Goal: Information Seeking & Learning: Learn about a topic

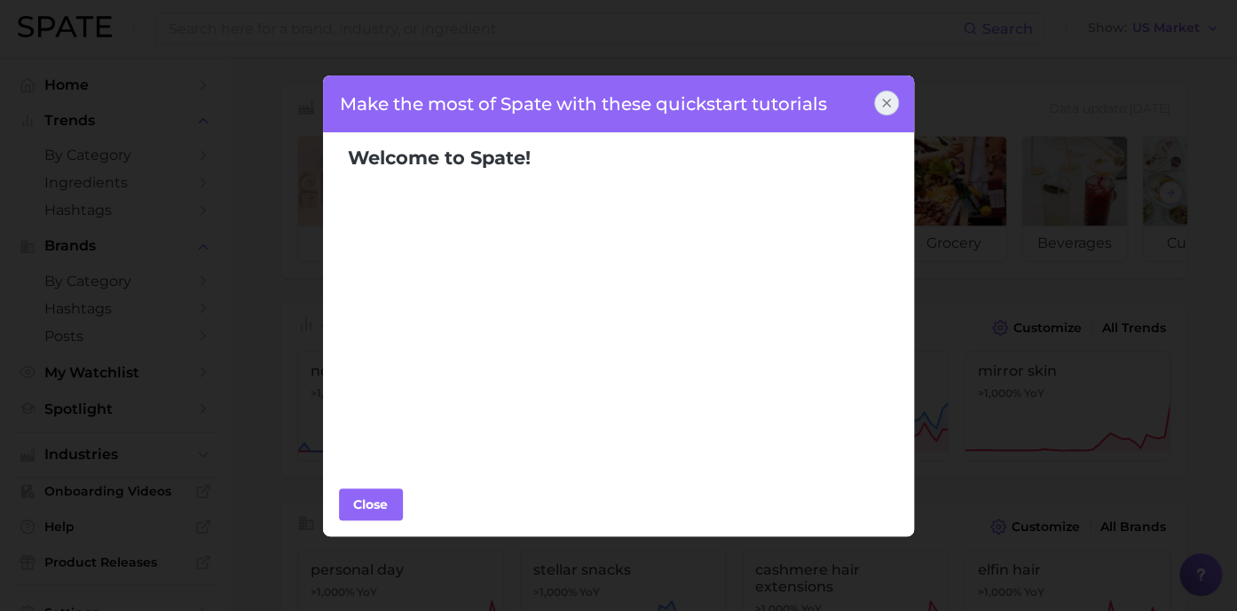
click at [885, 100] on icon at bounding box center [887, 103] width 14 height 14
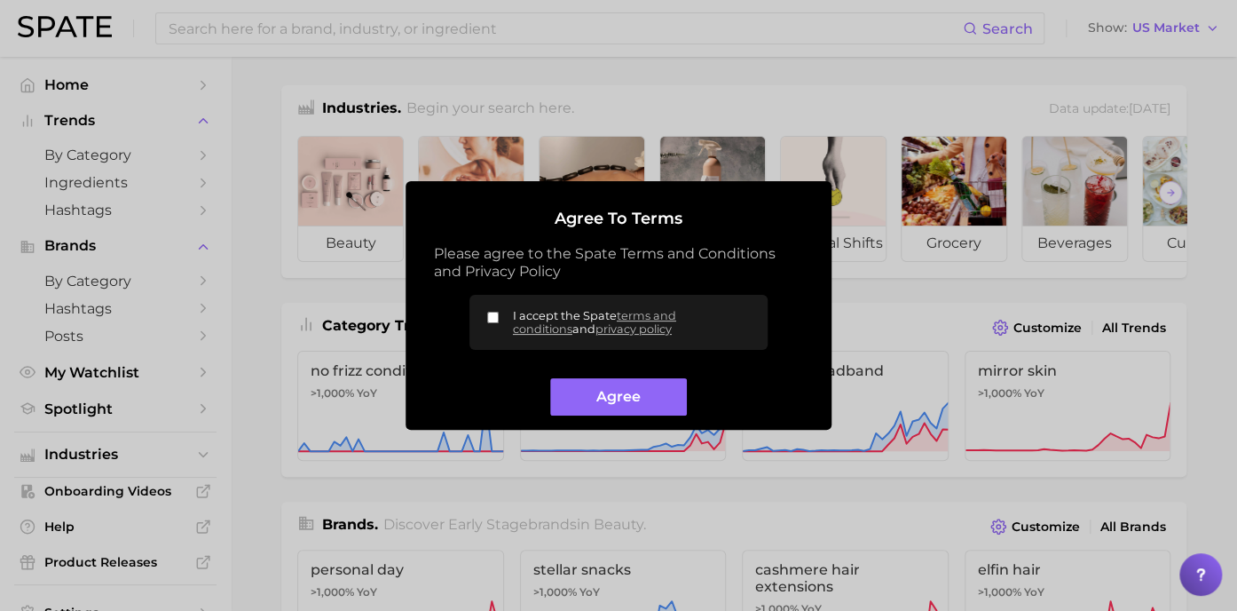
click at [493, 317] on input "I accept the Spate terms and conditions and privacy policy" at bounding box center [493, 318] width 12 height 12
checkbox input "true"
click at [620, 404] on button "Agree" at bounding box center [618, 397] width 136 height 38
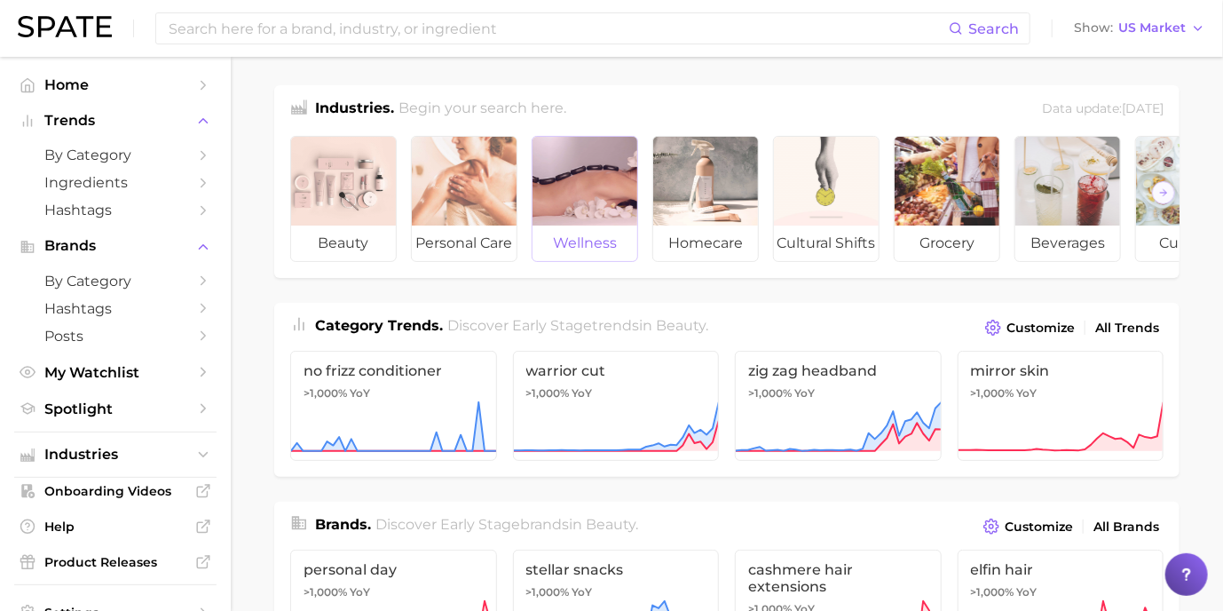
click at [561, 233] on span "wellness" at bounding box center [585, 243] width 105 height 36
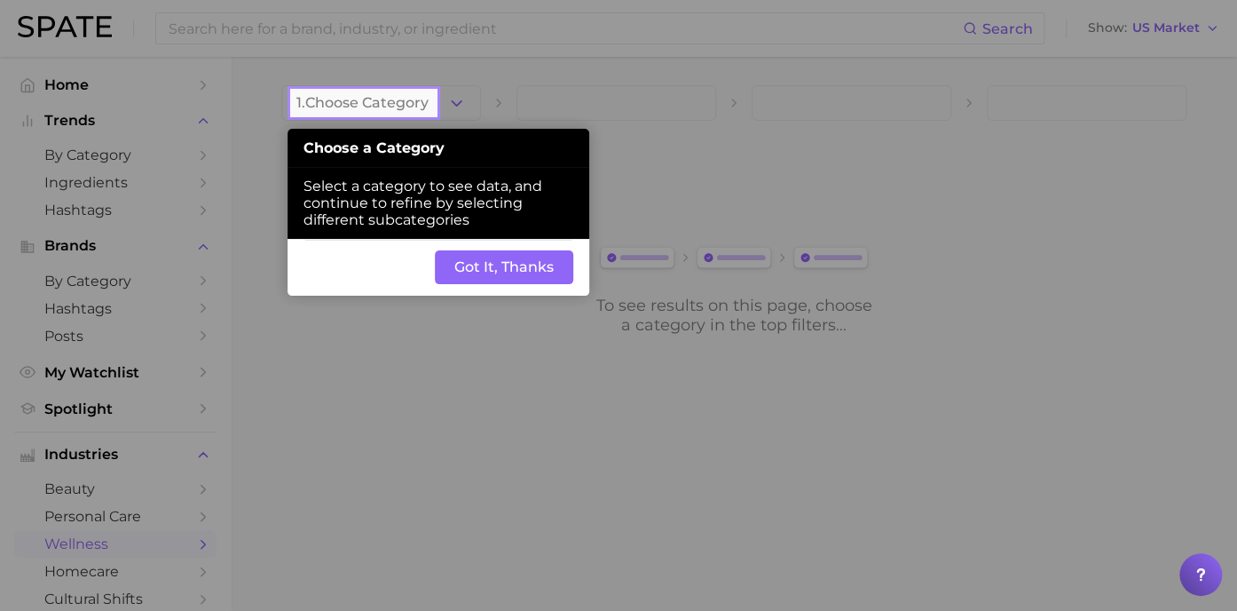
click at [508, 264] on button "Got It, Thanks" at bounding box center [504, 267] width 138 height 34
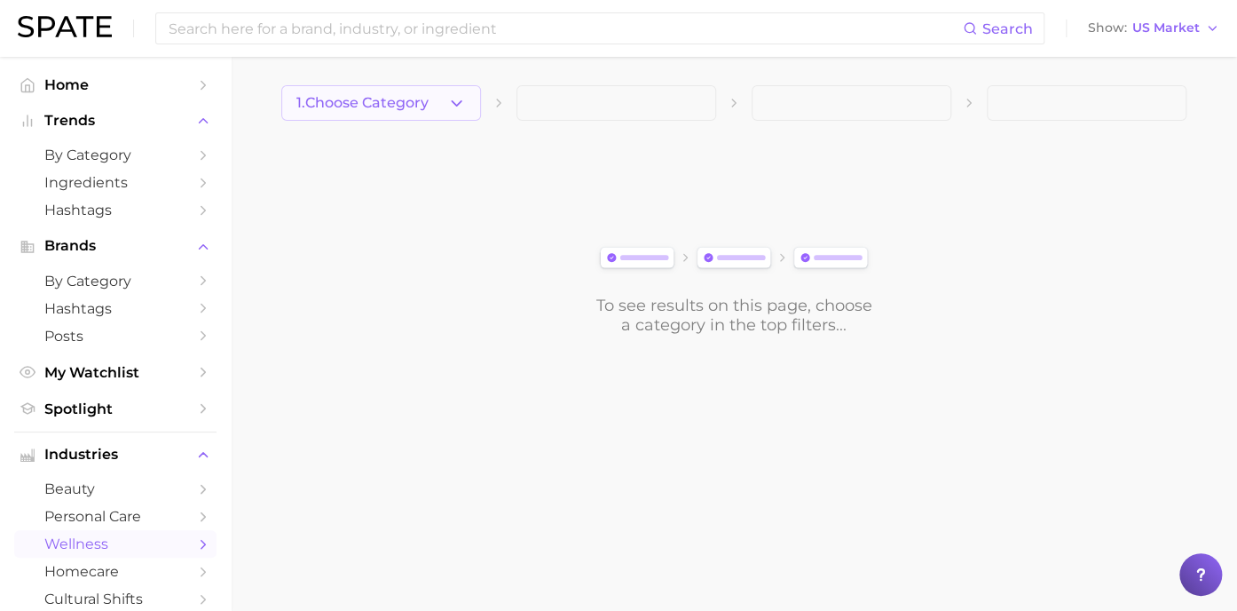
click at [452, 95] on icon "button" at bounding box center [456, 103] width 19 height 19
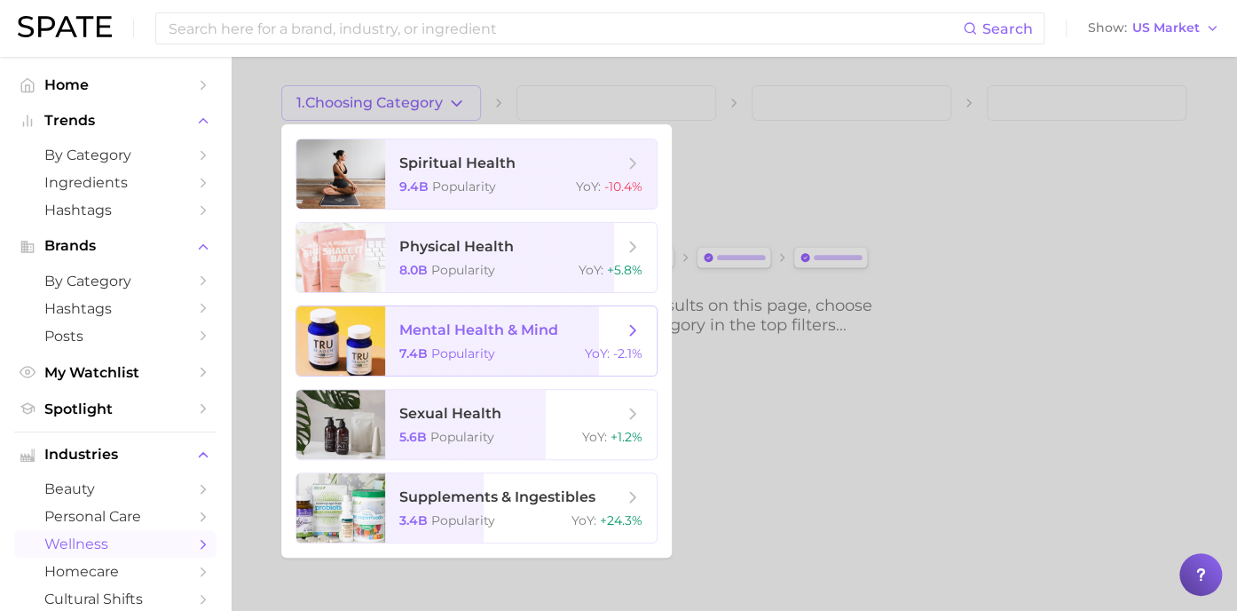
click at [468, 323] on span "mental health & mind" at bounding box center [478, 329] width 159 height 17
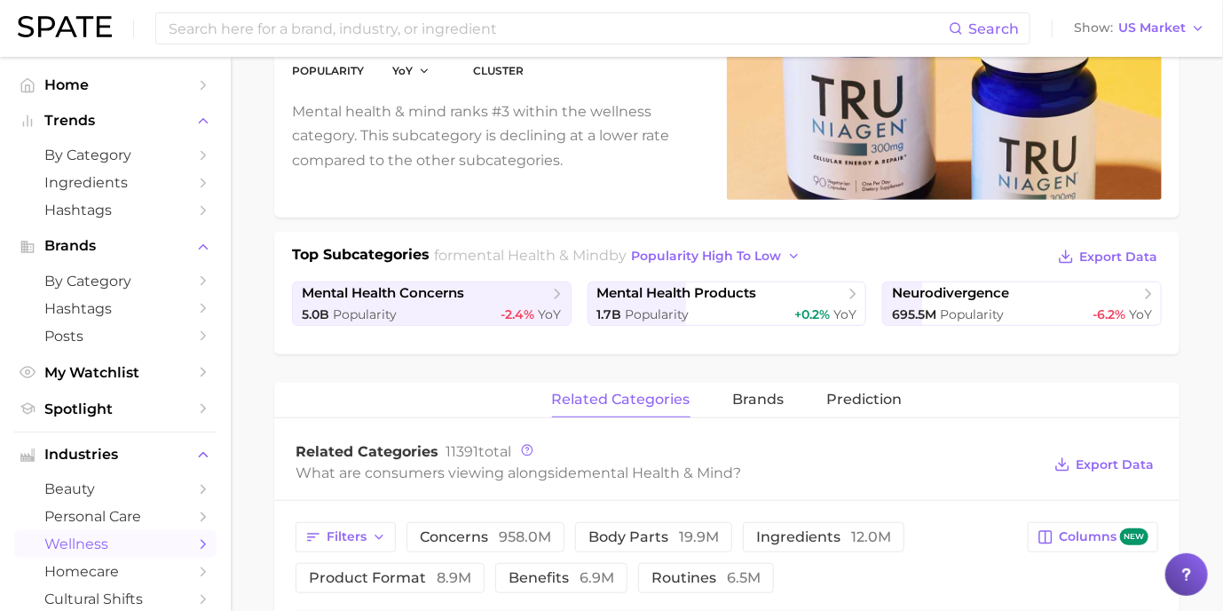
scroll to position [355, 0]
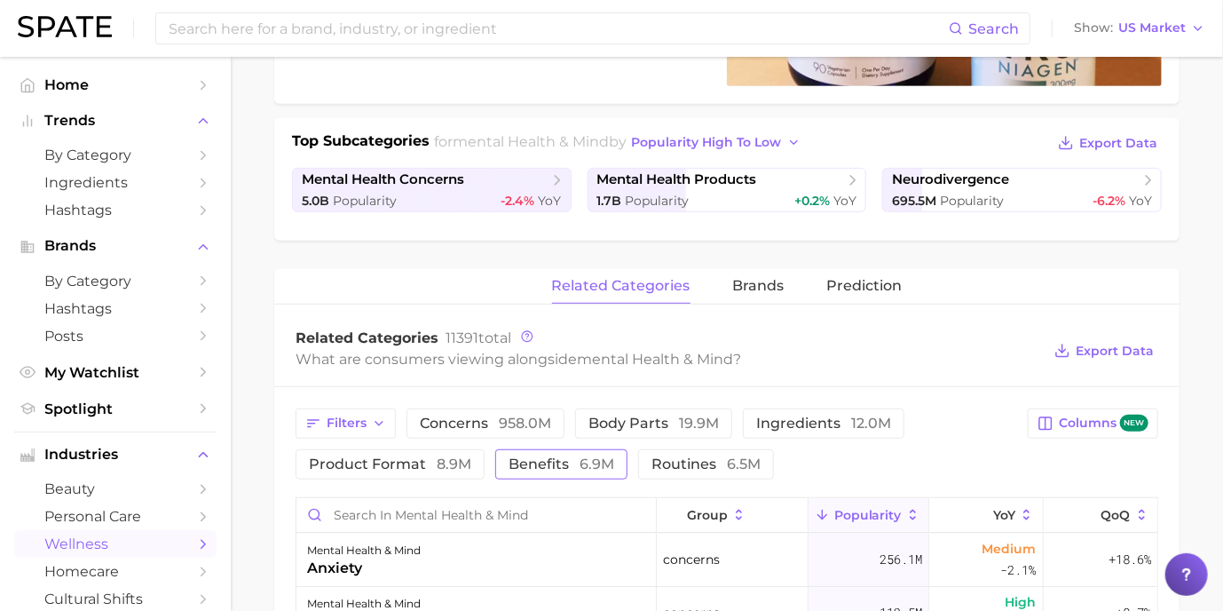
click at [554, 470] on span "benefits 6.9m" at bounding box center [562, 464] width 106 height 14
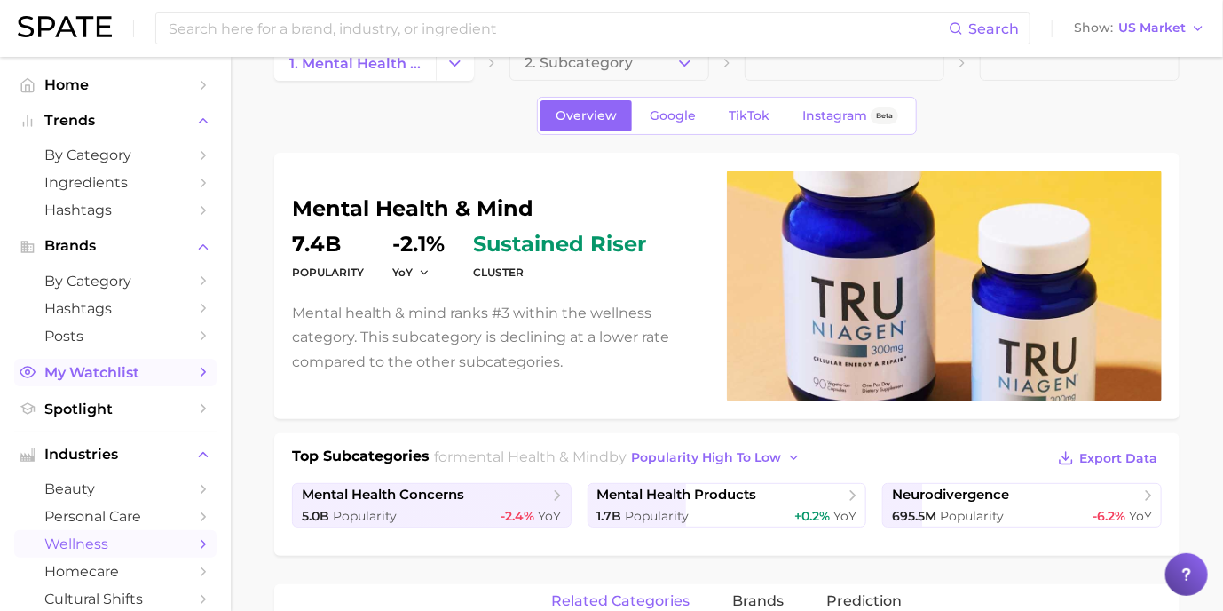
scroll to position [0, 0]
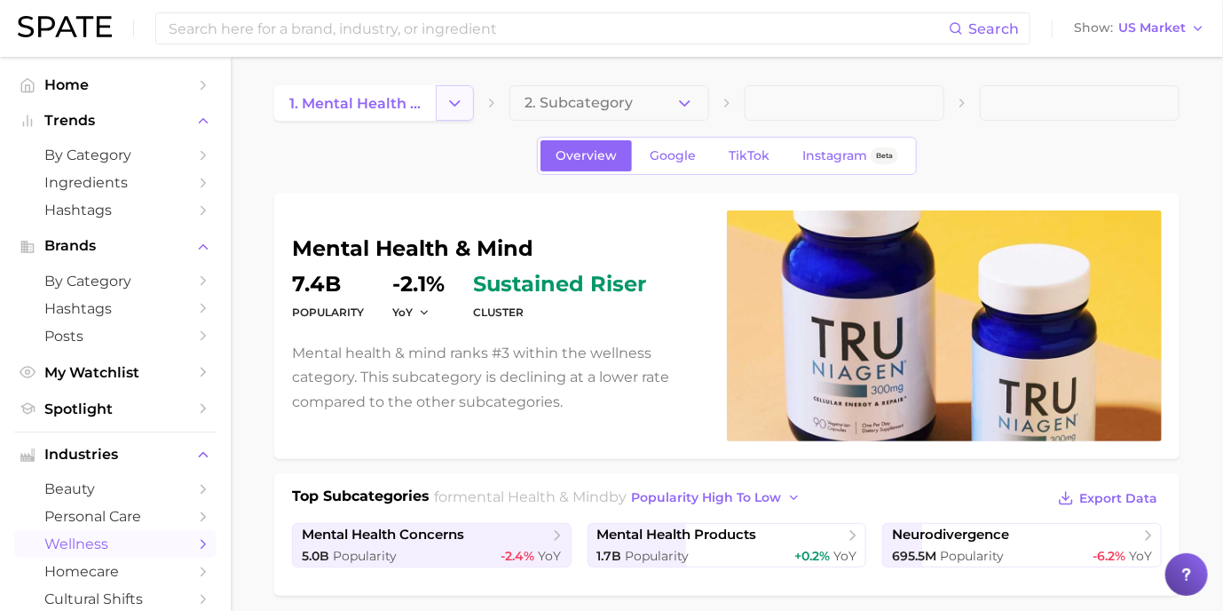
click at [466, 99] on button "Change Category" at bounding box center [455, 103] width 38 height 36
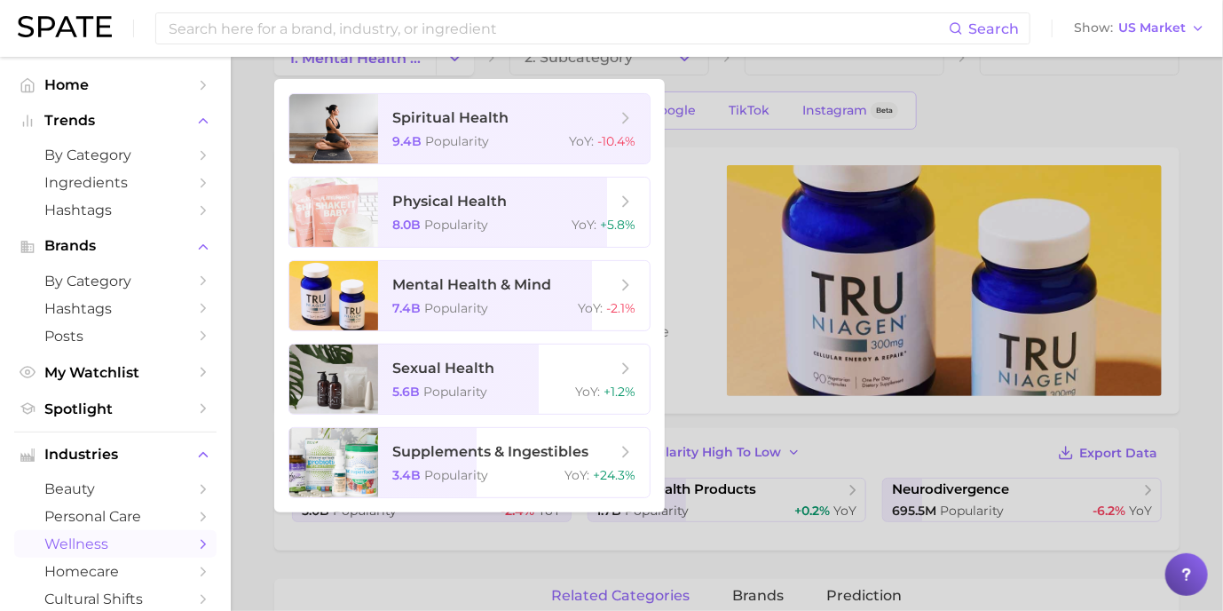
scroll to position [89, 0]
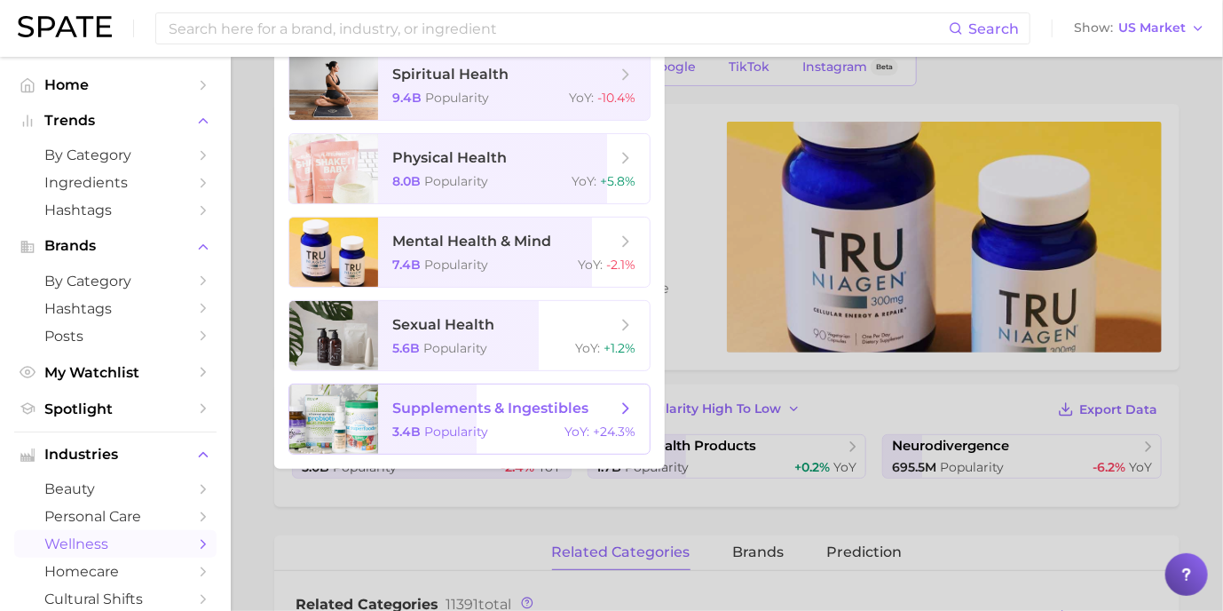
click at [456, 422] on span "supplements & ingestibles 3.4b Popularity YoY : +24.3%" at bounding box center [514, 418] width 272 height 69
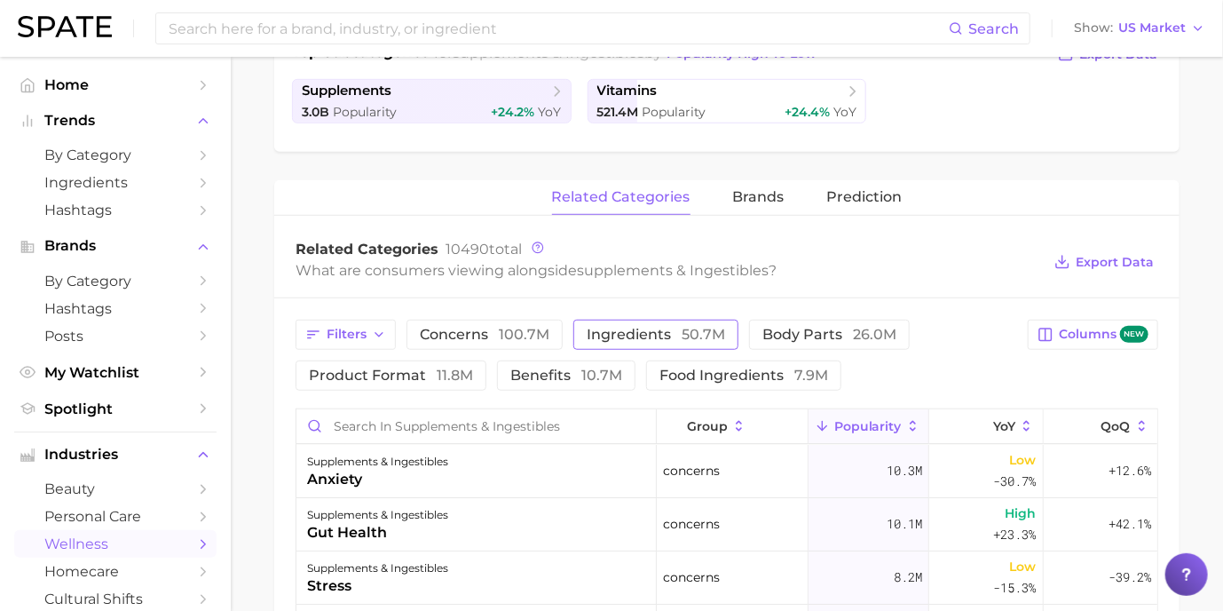
click at [634, 320] on button "ingredients 50.7m" at bounding box center [655, 335] width 165 height 30
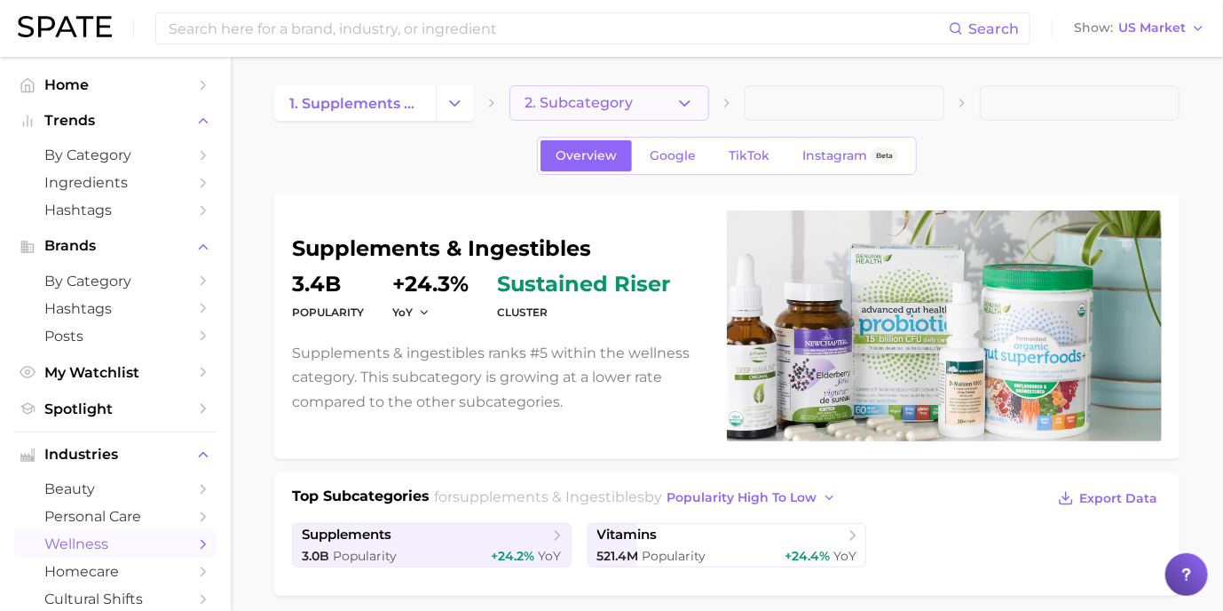
click at [682, 106] on icon "button" at bounding box center [684, 103] width 19 height 19
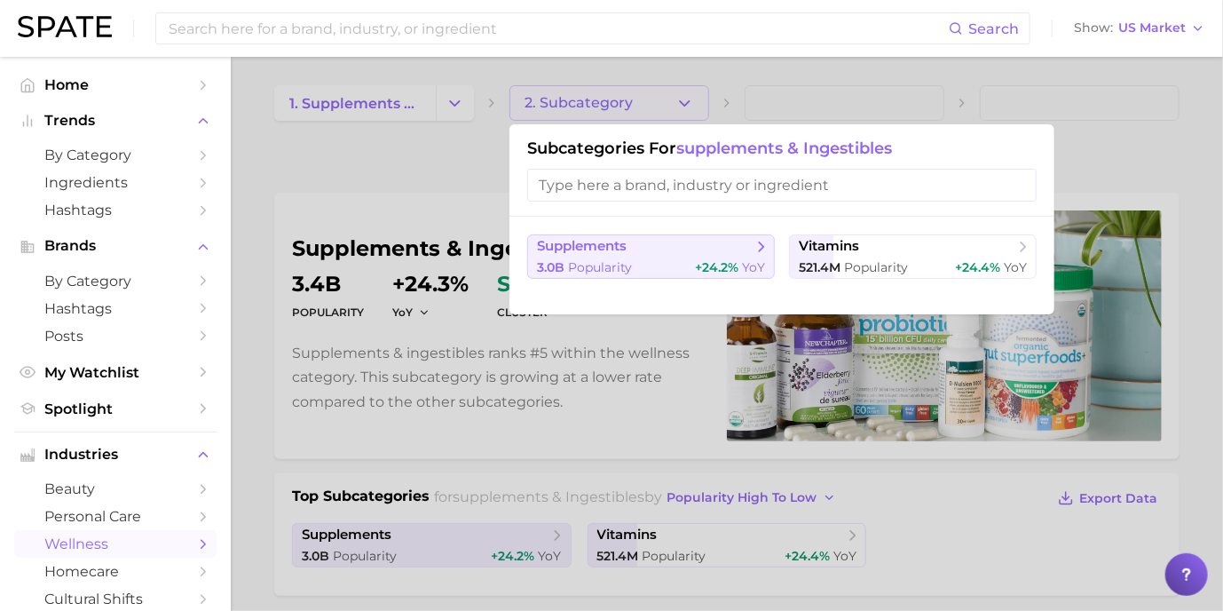
click at [660, 263] on div "3.0b Popularity +24.2% YoY" at bounding box center [651, 267] width 228 height 17
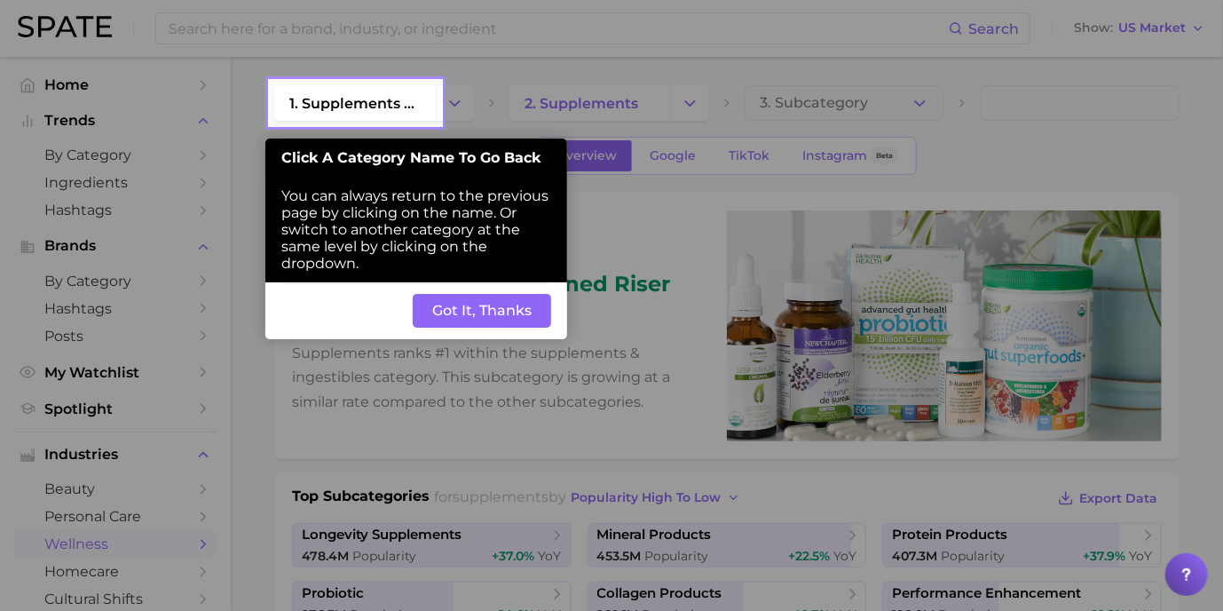
click at [529, 312] on button "Got It, Thanks" at bounding box center [482, 311] width 138 height 34
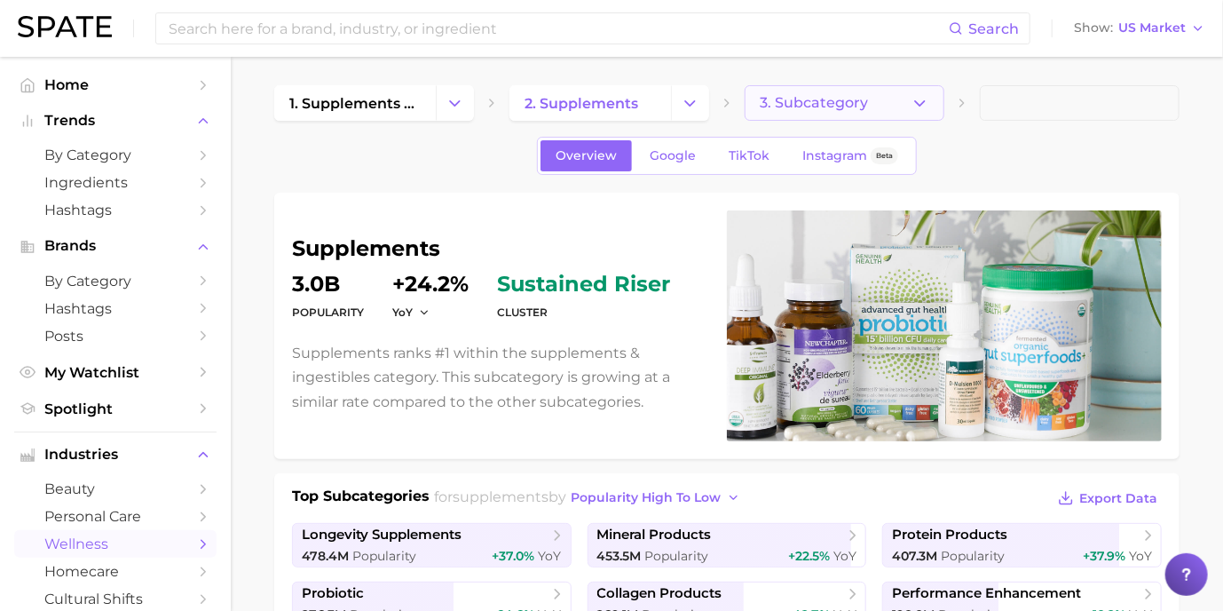
click at [804, 104] on span "3. Subcategory" at bounding box center [814, 103] width 108 height 16
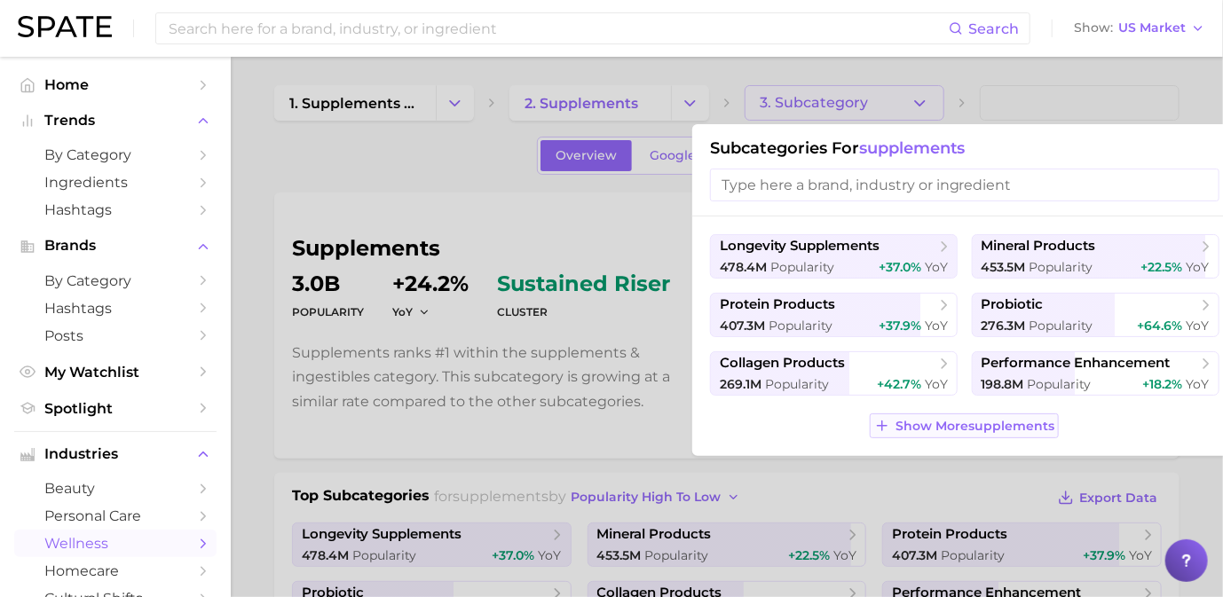
click at [952, 425] on span "Show More supplements" at bounding box center [975, 426] width 159 height 15
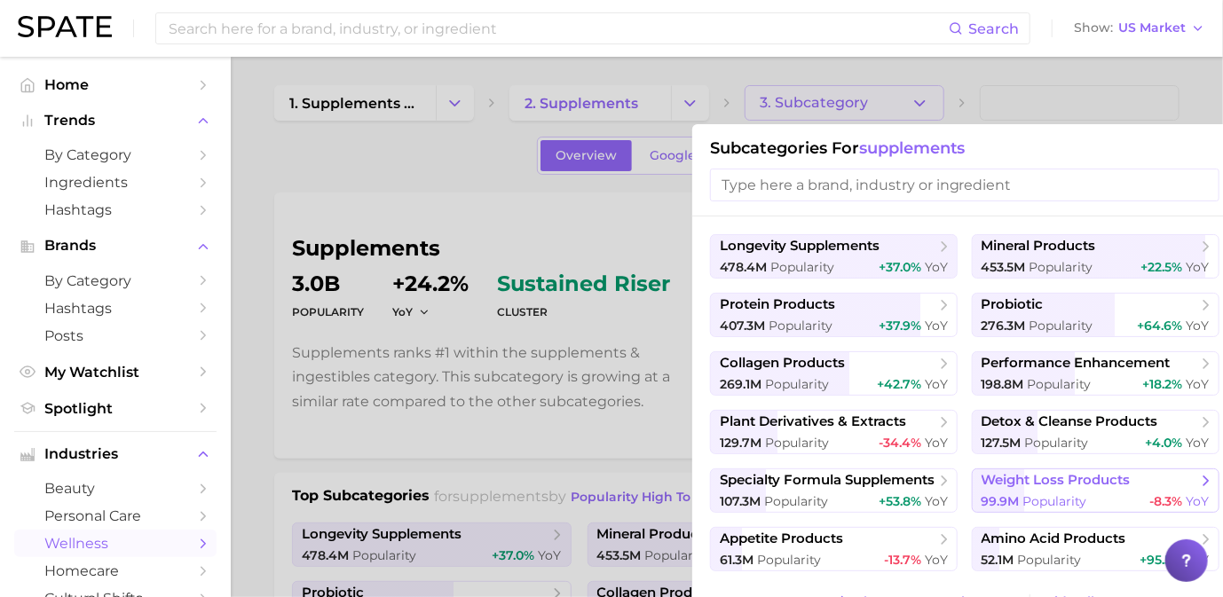
click at [1030, 480] on span "weight loss products" at bounding box center [1056, 480] width 149 height 17
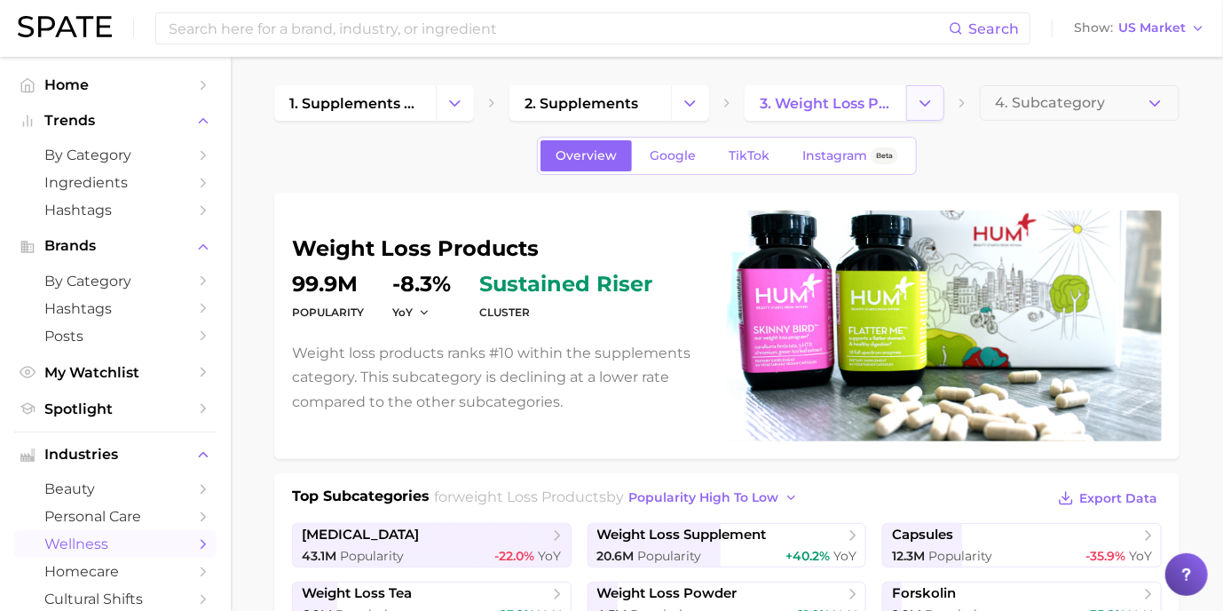
click at [935, 104] on button "Change Category" at bounding box center [925, 103] width 38 height 36
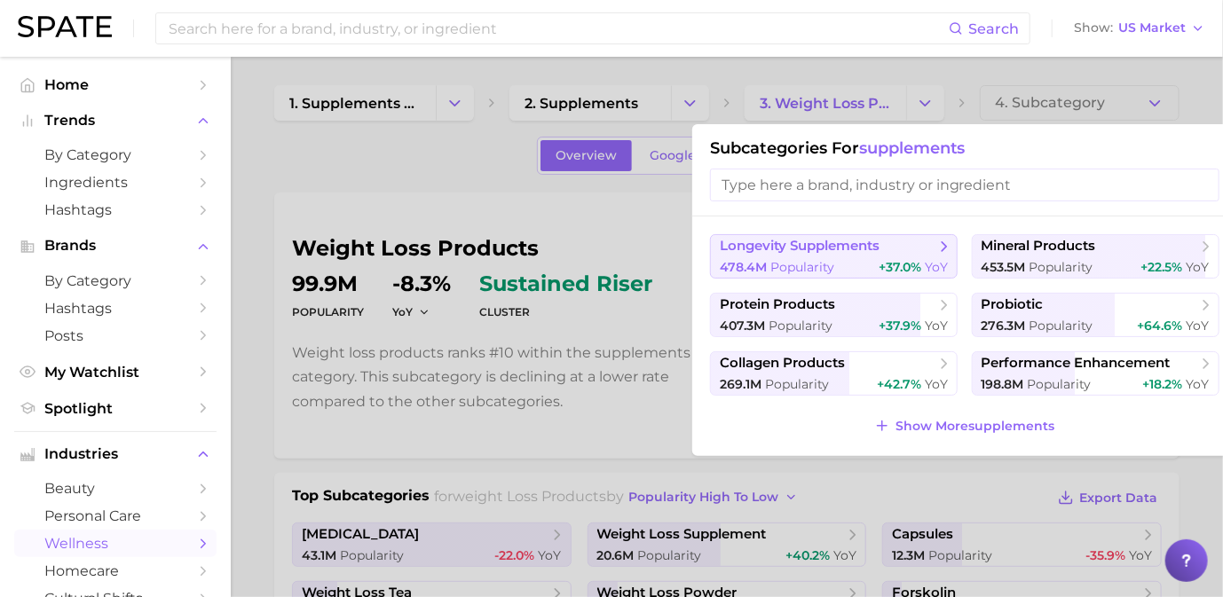
click at [763, 252] on span "longevity supplements" at bounding box center [800, 246] width 160 height 17
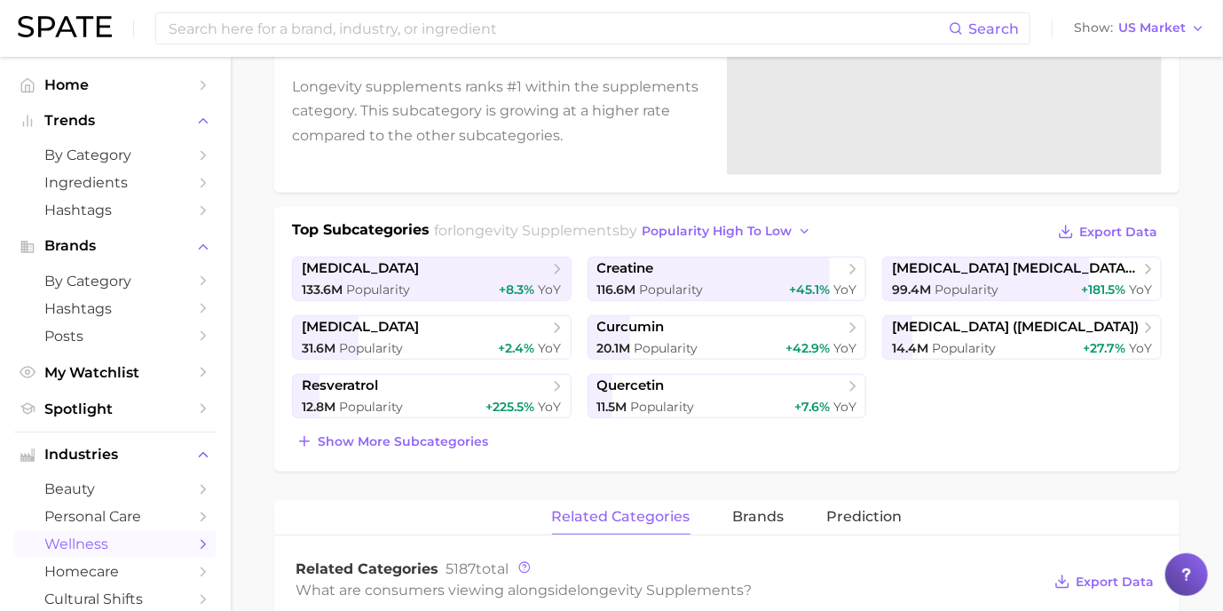
scroll to position [355, 0]
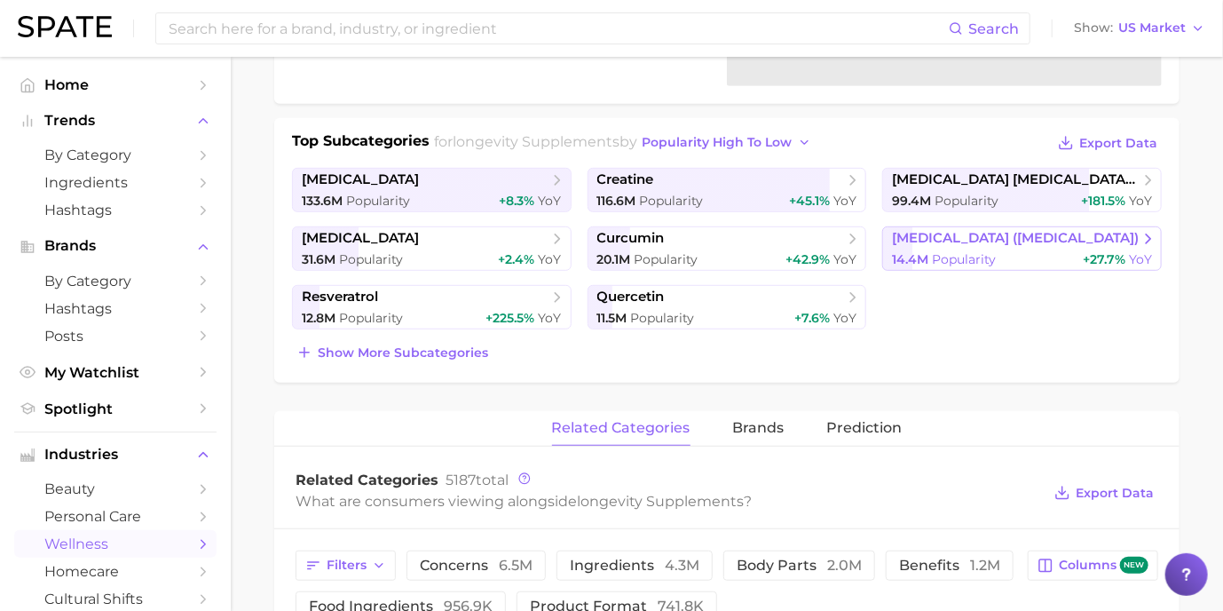
click at [999, 237] on span "[MEDICAL_DATA] ([MEDICAL_DATA])" at bounding box center [1015, 238] width 247 height 17
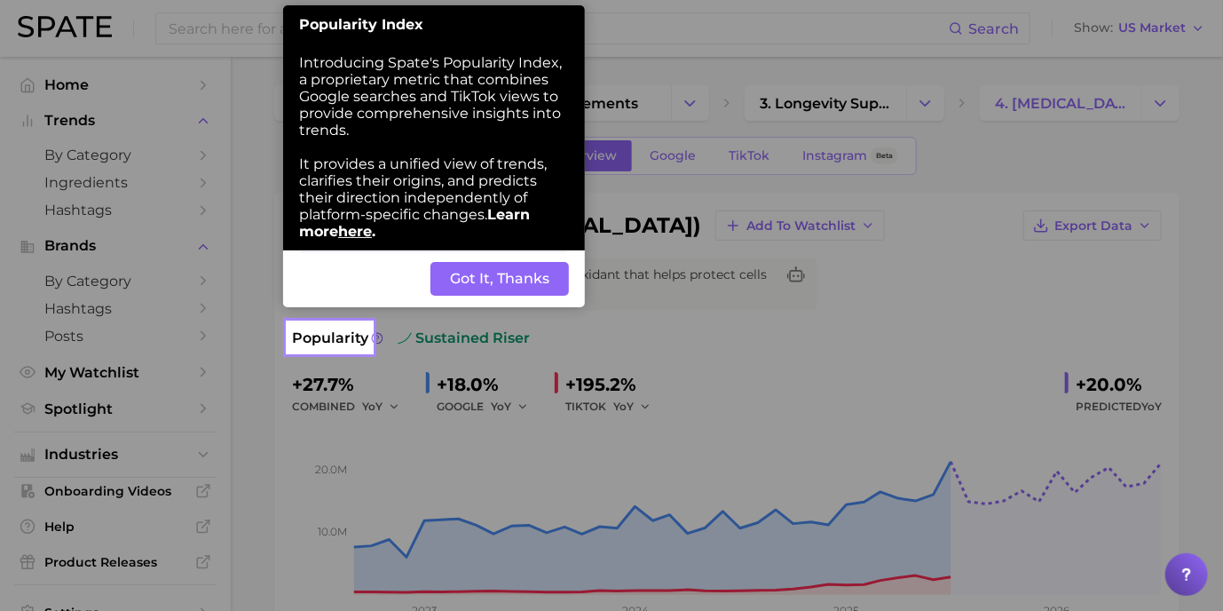
click at [539, 283] on button "Got It, Thanks" at bounding box center [499, 279] width 138 height 34
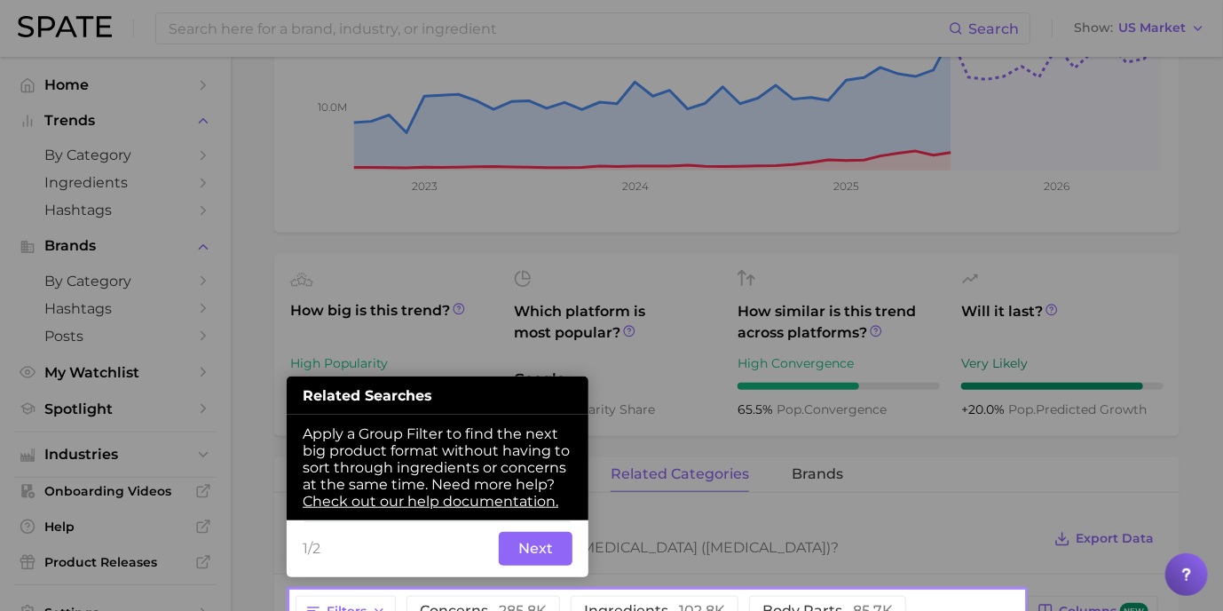
scroll to position [524, 0]
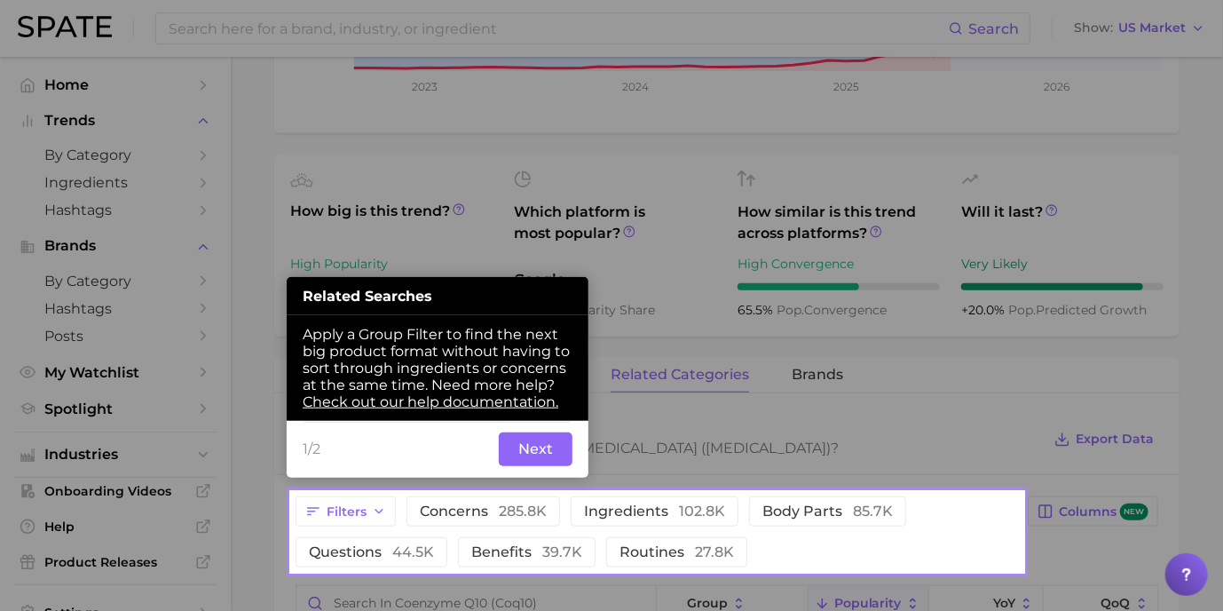
click at [557, 447] on button "Next" at bounding box center [536, 449] width 74 height 34
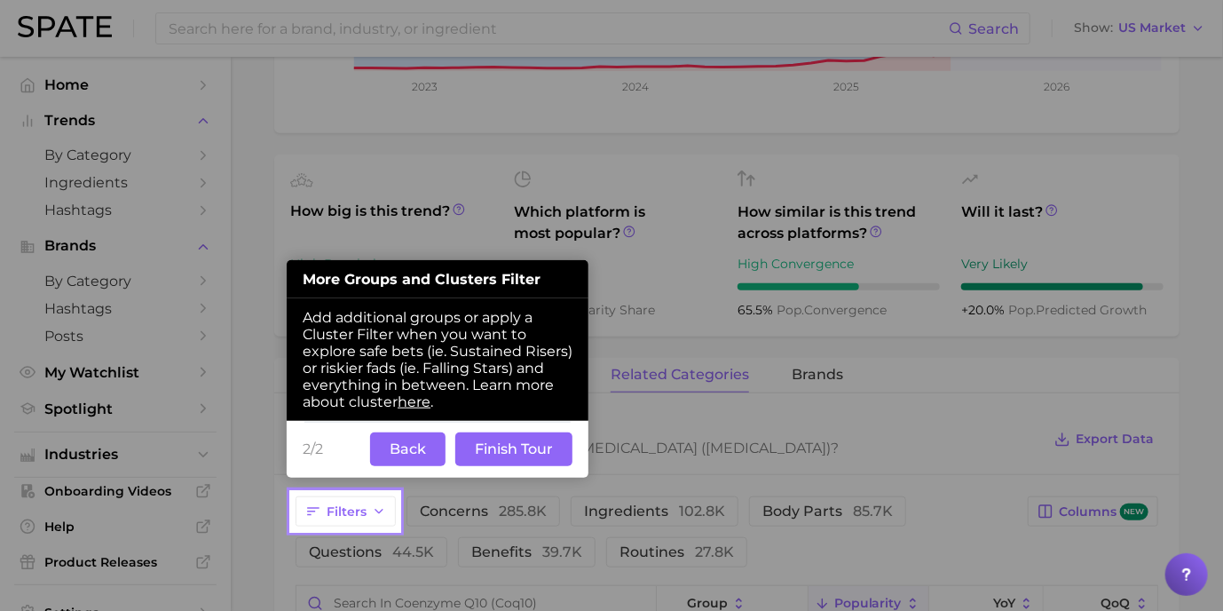
click at [515, 449] on button "Finish Tour" at bounding box center [513, 449] width 117 height 34
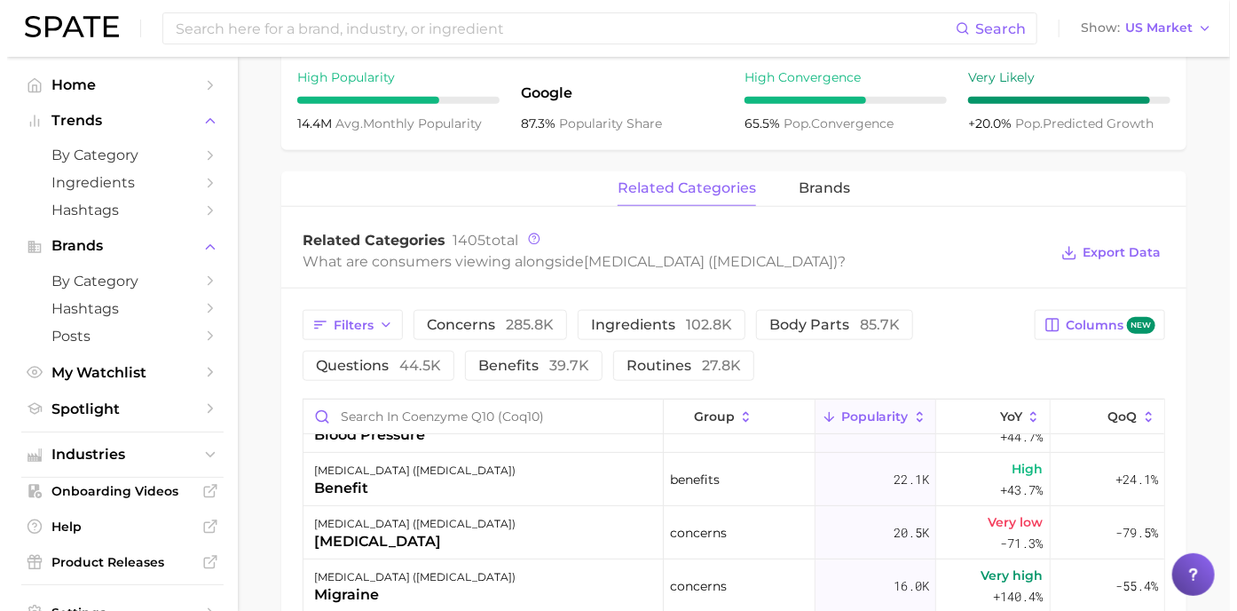
scroll to position [444, 0]
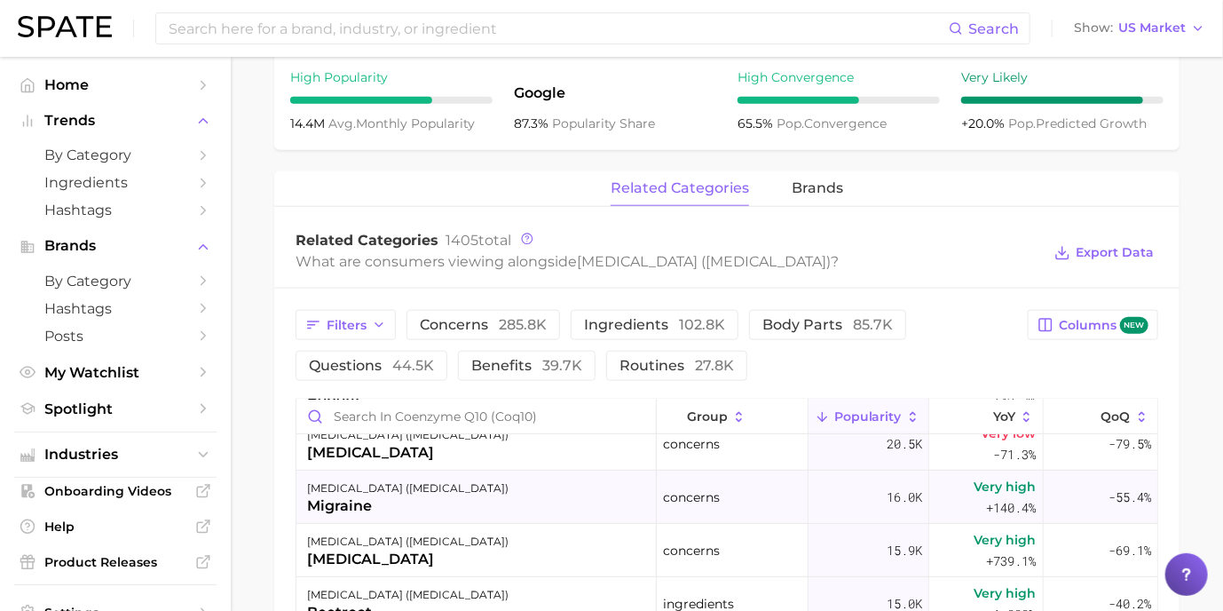
click at [809, 484] on div "16.0k" at bounding box center [869, 496] width 121 height 53
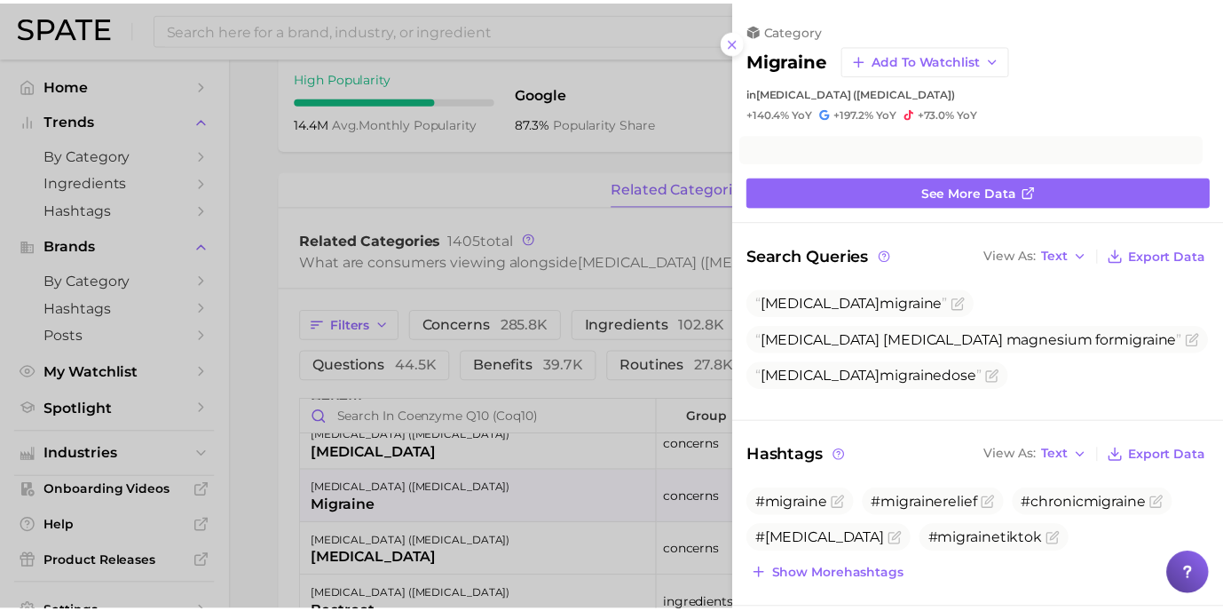
scroll to position [0, 0]
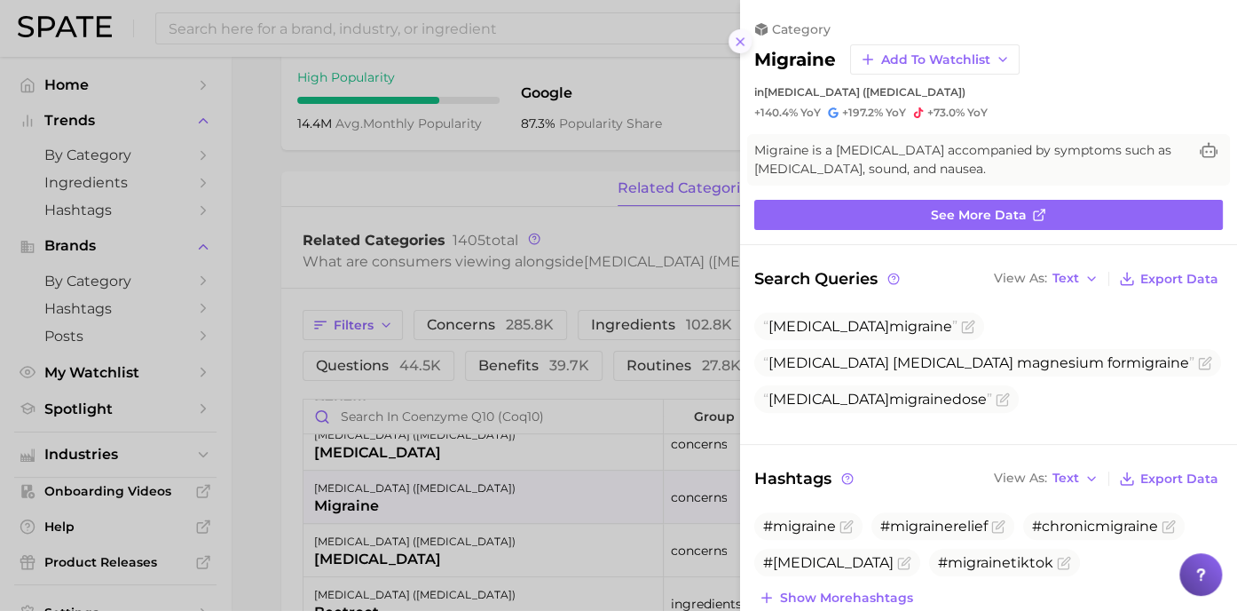
click at [731, 42] on button at bounding box center [741, 41] width 24 height 24
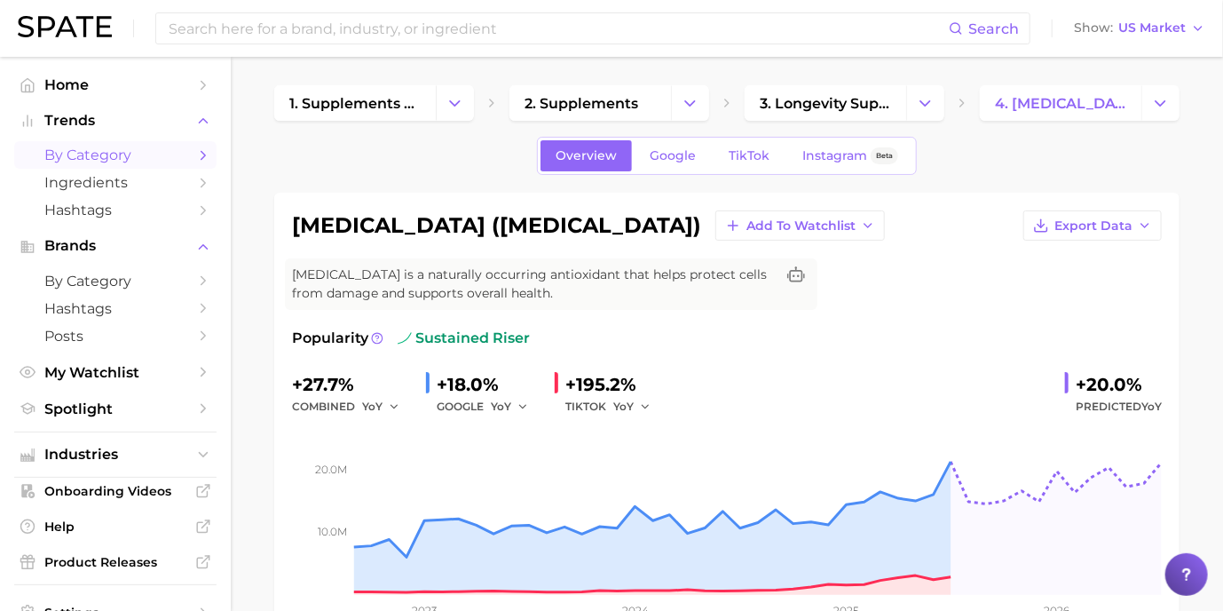
click at [201, 156] on polyline "Sidebar" at bounding box center [203, 155] width 4 height 8
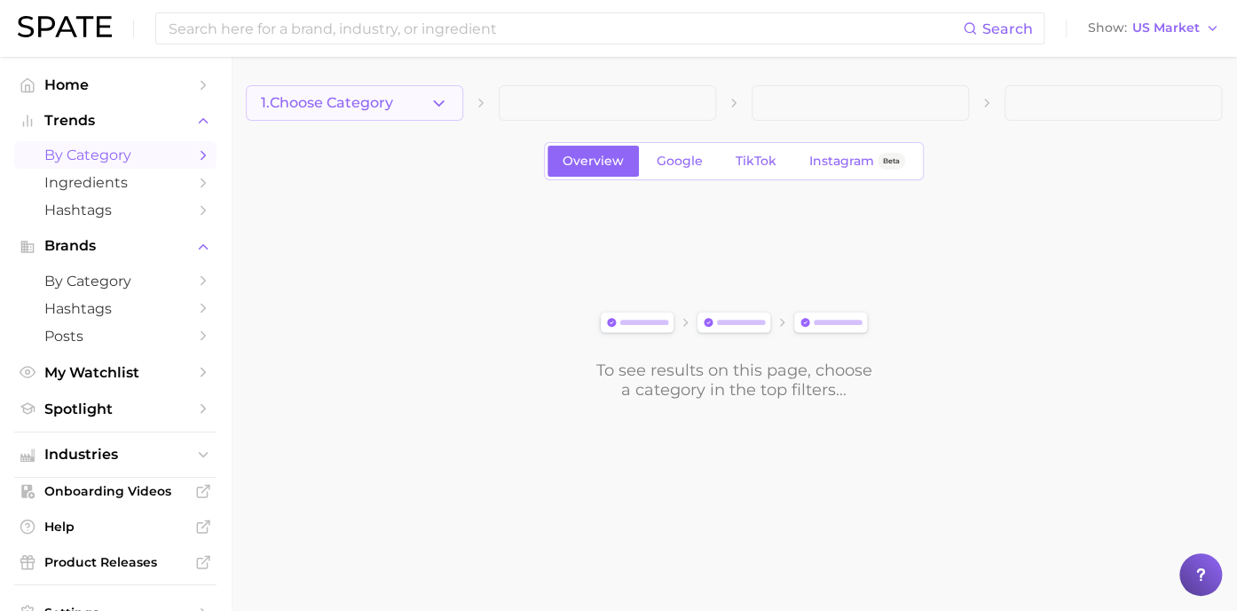
click at [409, 95] on button "1. Choose Category" at bounding box center [354, 103] width 217 height 36
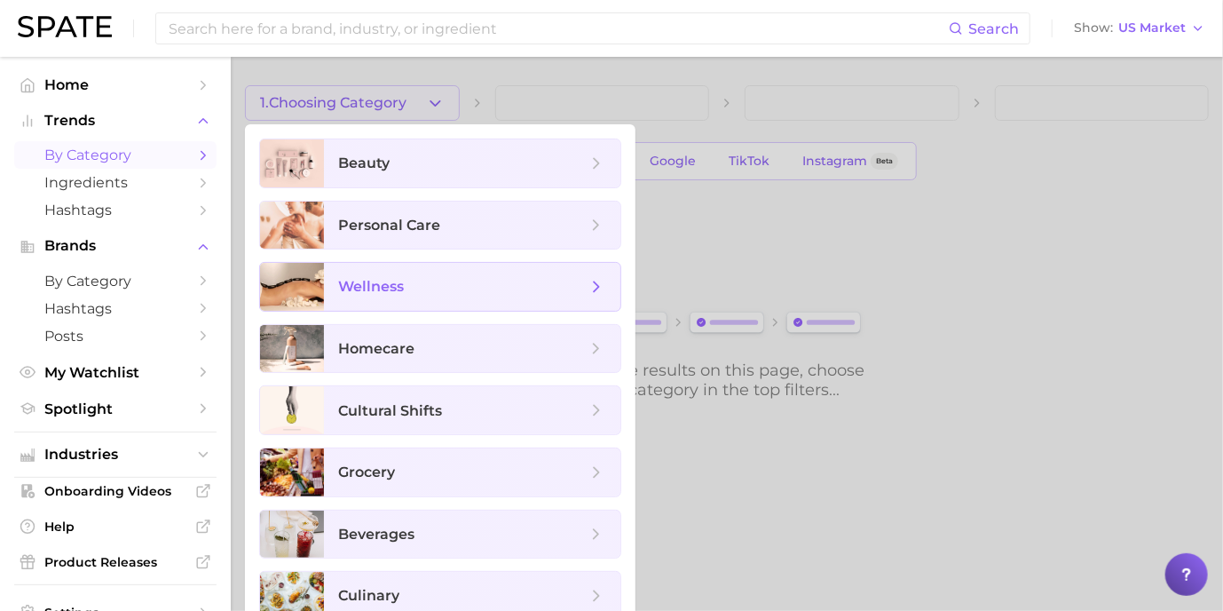
click at [350, 287] on span "wellness" at bounding box center [371, 286] width 66 height 17
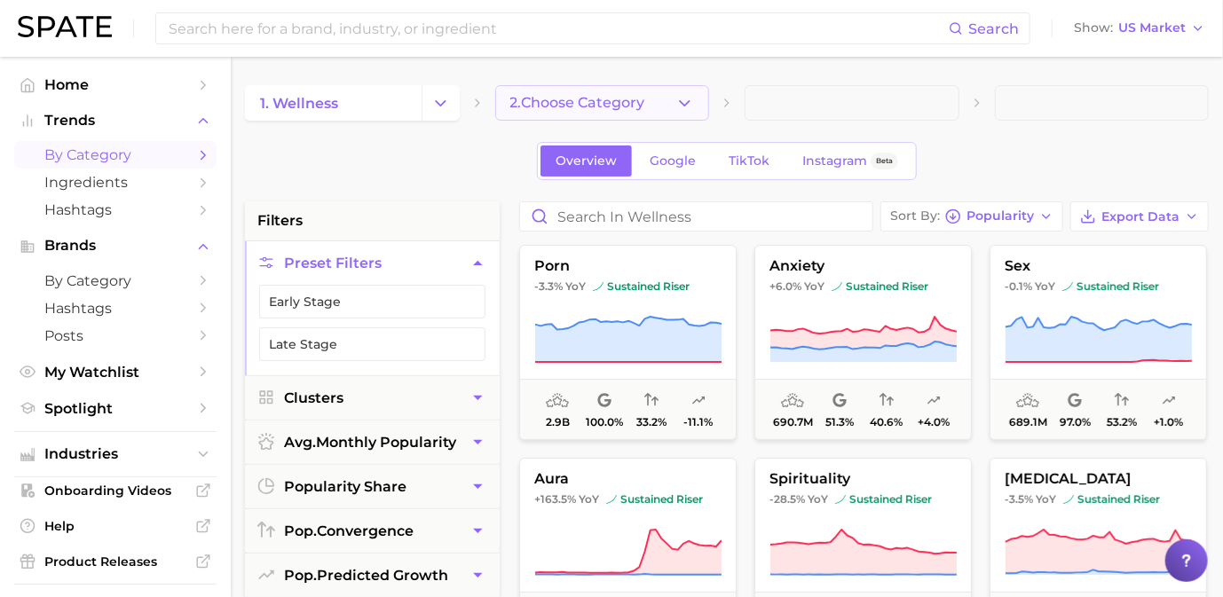
click at [689, 99] on icon "button" at bounding box center [684, 103] width 19 height 19
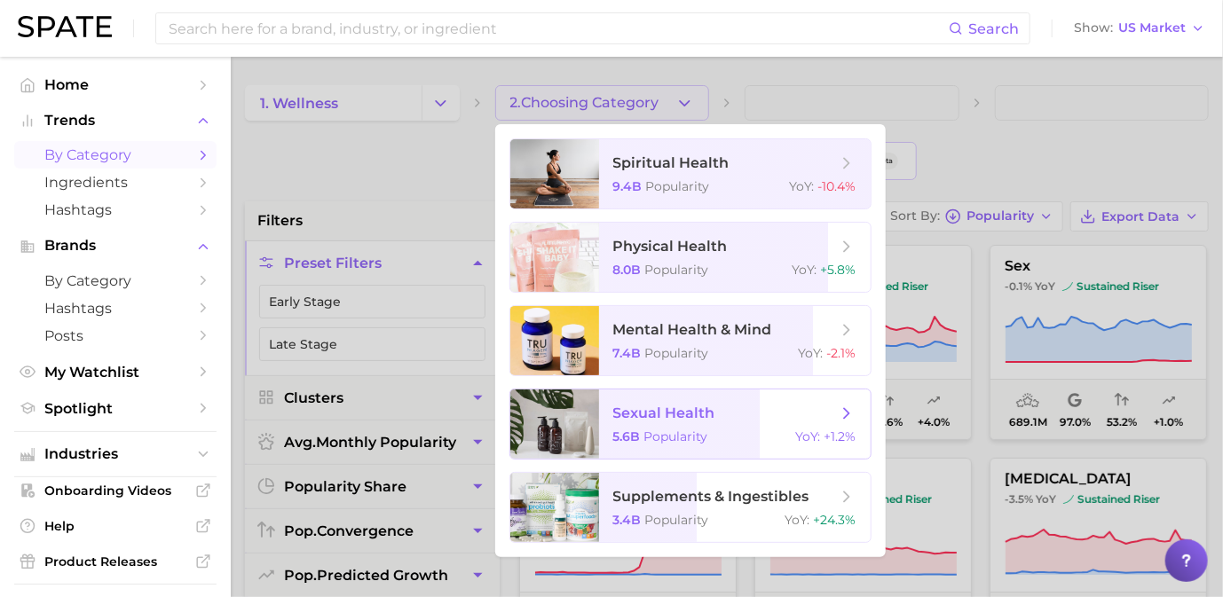
scroll to position [89, 0]
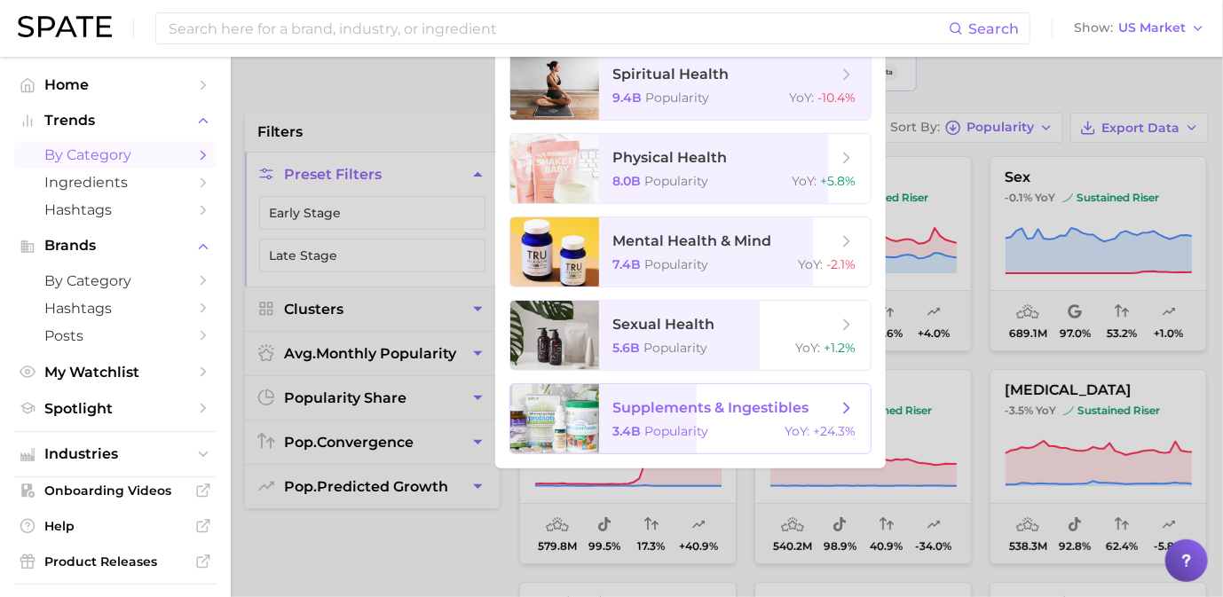
click at [565, 425] on div at bounding box center [554, 418] width 89 height 69
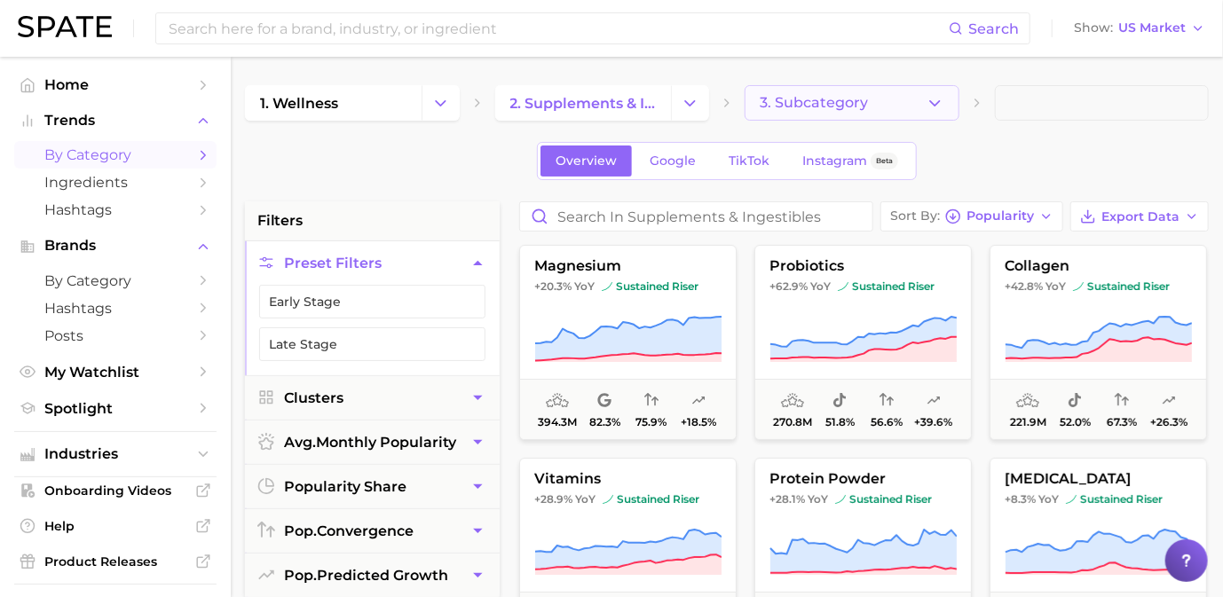
click at [936, 96] on icon "button" at bounding box center [935, 103] width 19 height 19
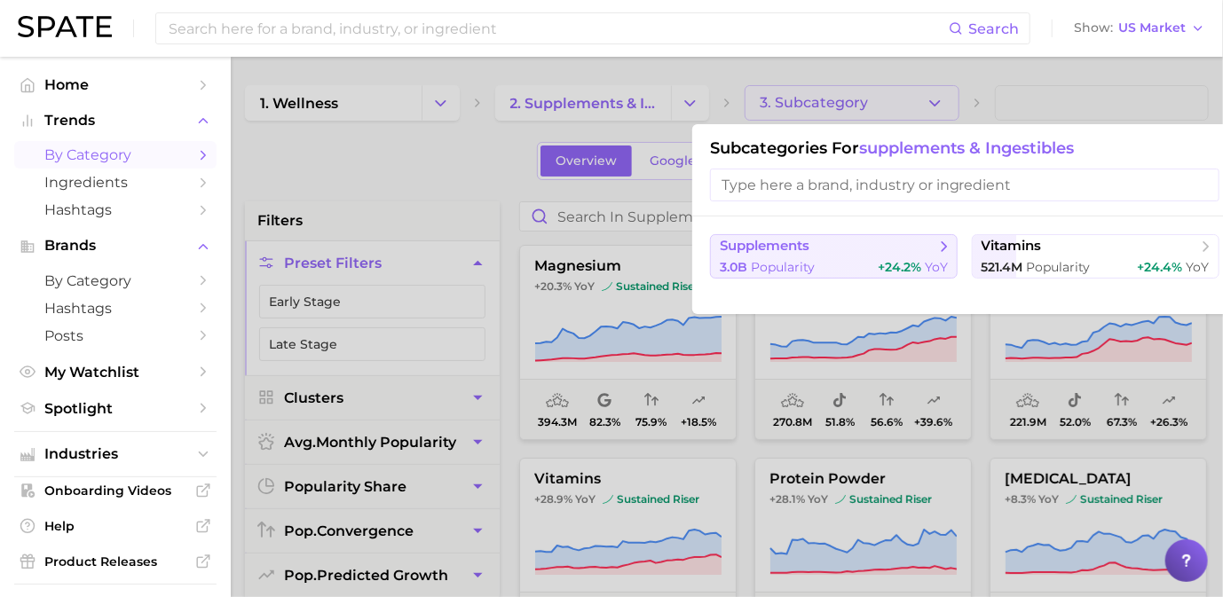
click at [763, 251] on span "supplements" at bounding box center [765, 246] width 90 height 17
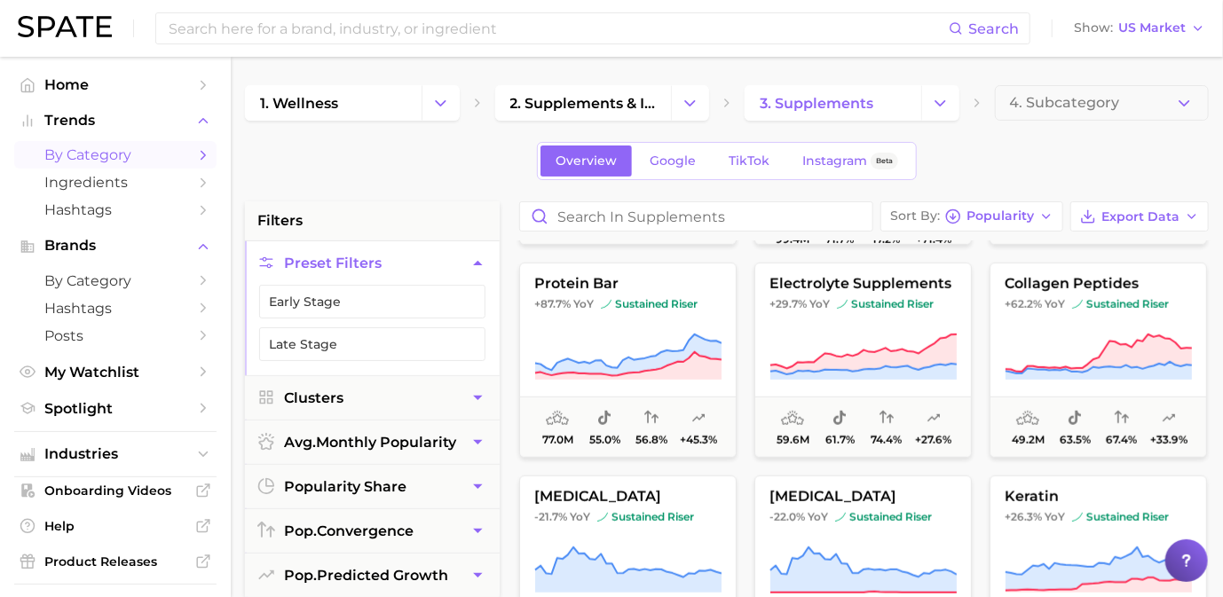
scroll to position [710, 0]
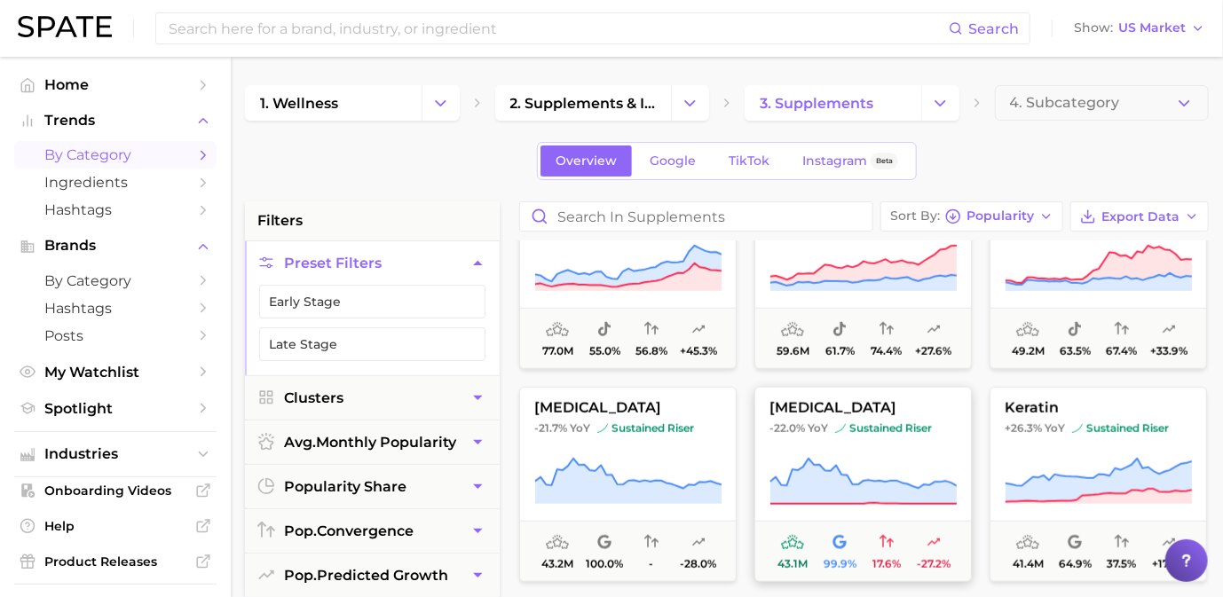
click at [853, 409] on span "[MEDICAL_DATA]" at bounding box center [863, 408] width 216 height 16
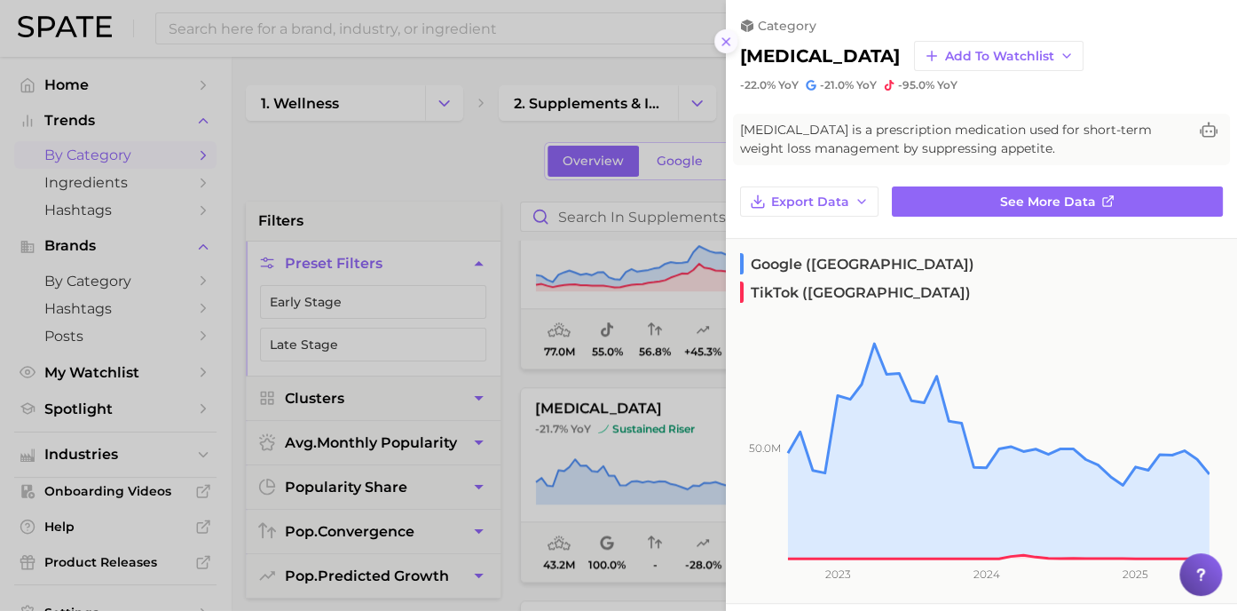
click at [728, 40] on icon at bounding box center [726, 42] width 14 height 14
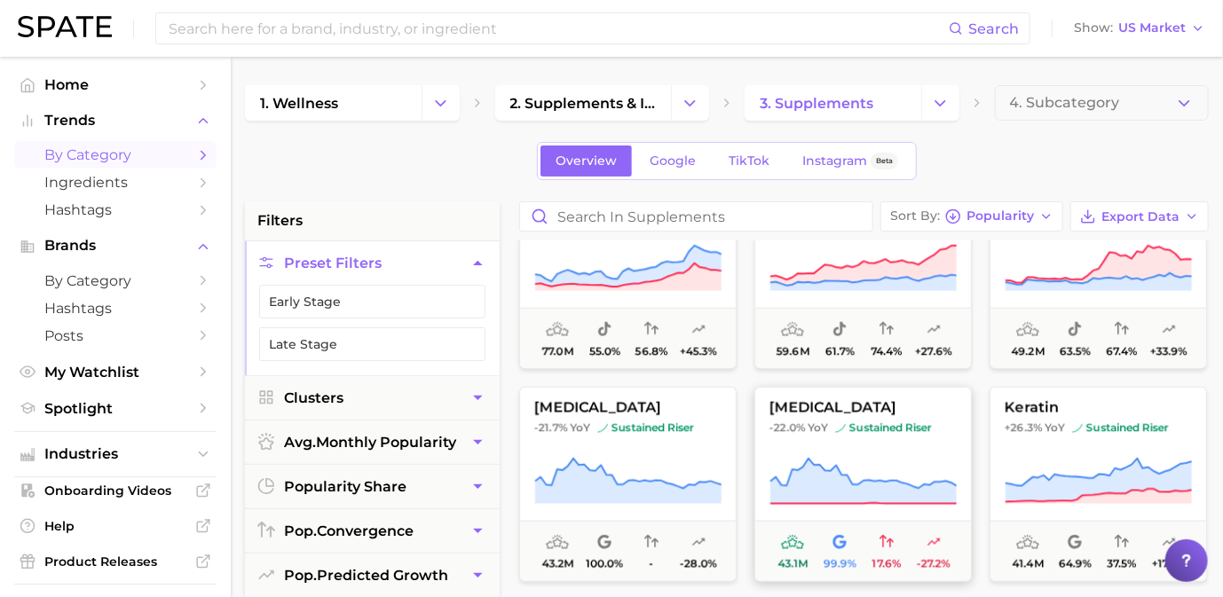
scroll to position [799, 0]
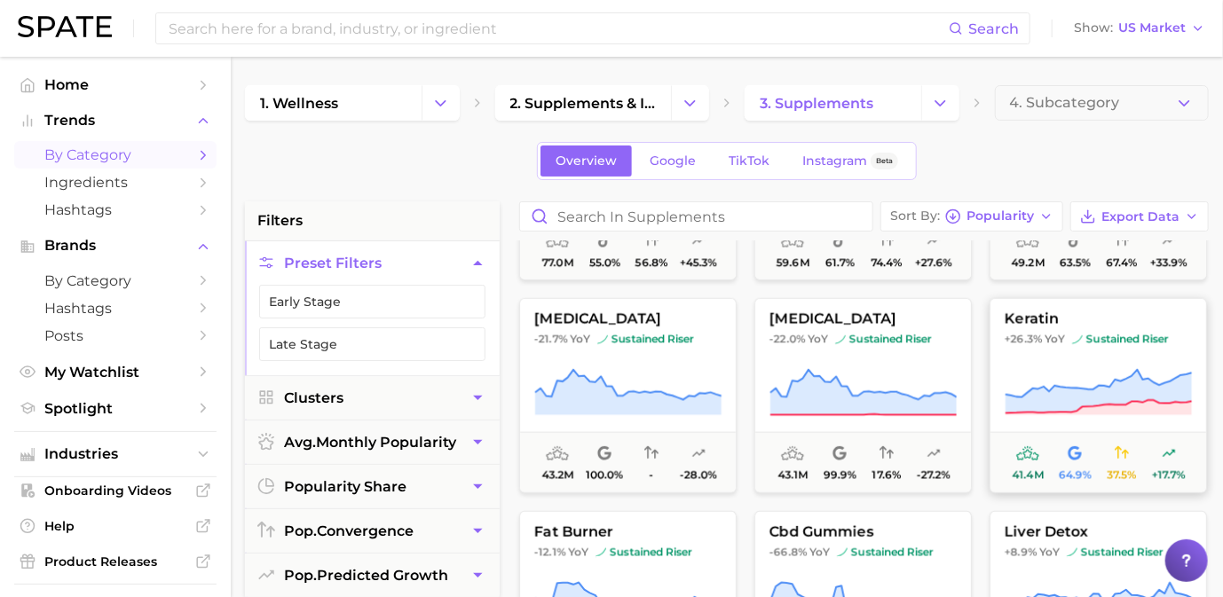
click at [1041, 315] on span "keratin" at bounding box center [1099, 320] width 216 height 16
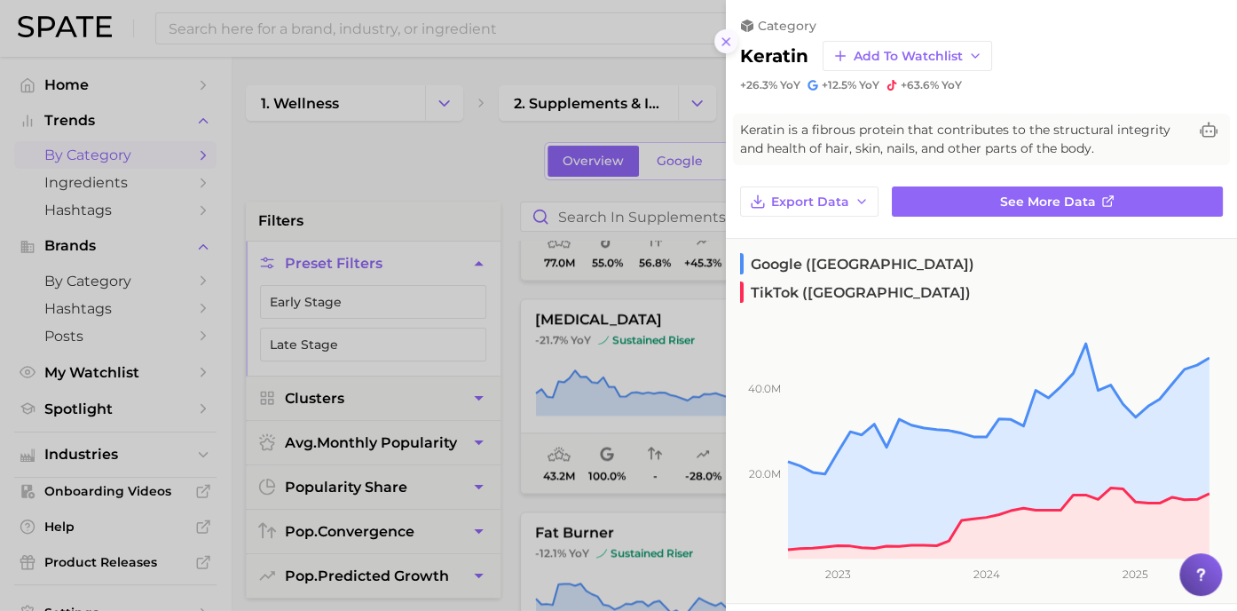
click at [728, 44] on icon at bounding box center [726, 42] width 14 height 14
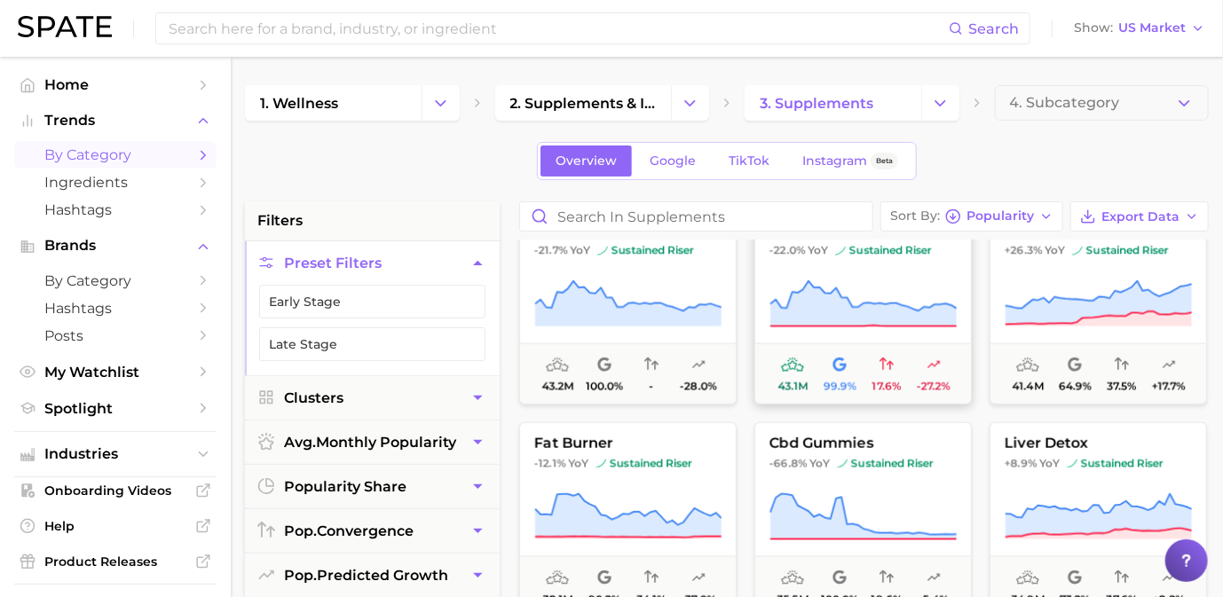
scroll to position [976, 0]
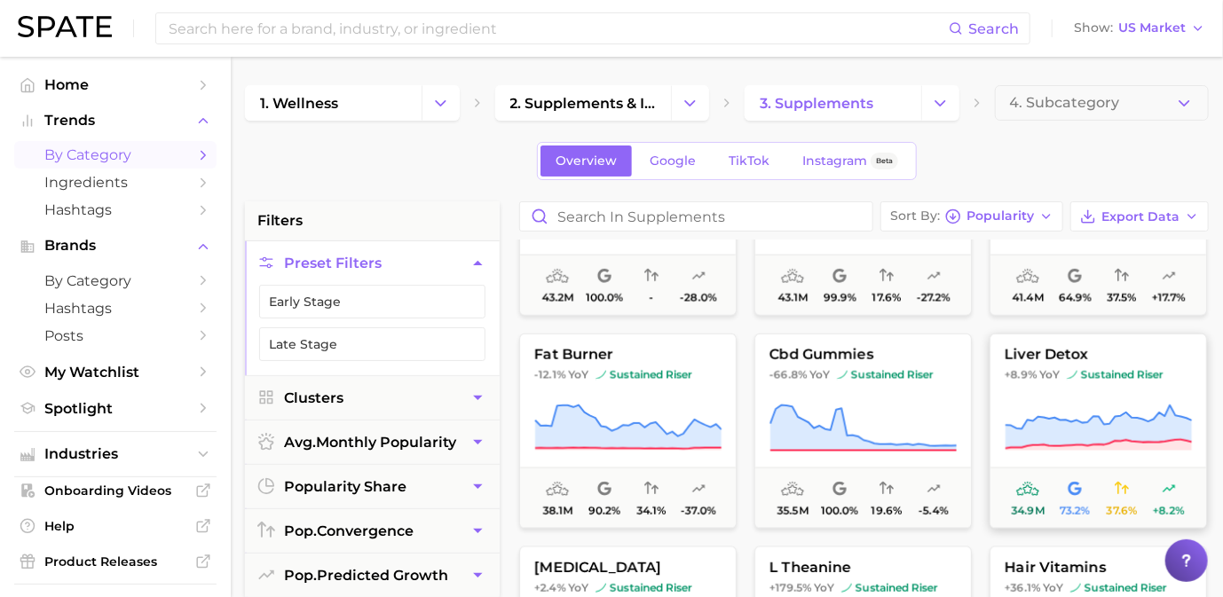
click at [1040, 351] on span "liver detox" at bounding box center [1099, 355] width 216 height 16
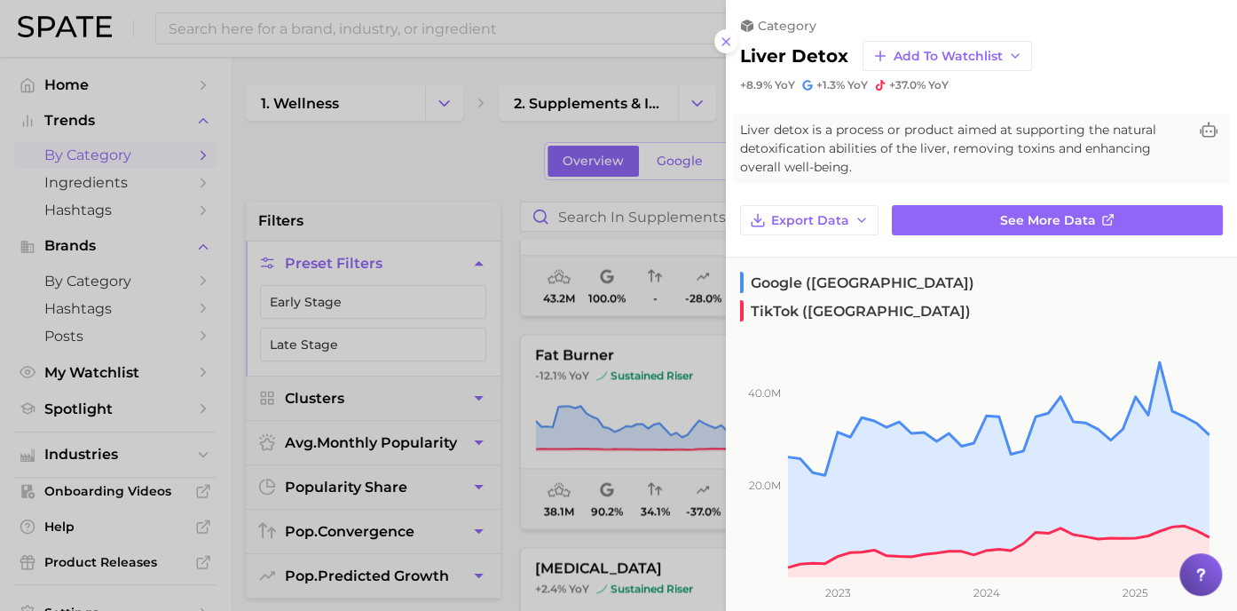
drag, startPoint x: 727, startPoint y: 43, endPoint x: 721, endPoint y: 87, distance: 44.8
click at [727, 43] on line at bounding box center [726, 41] width 7 height 7
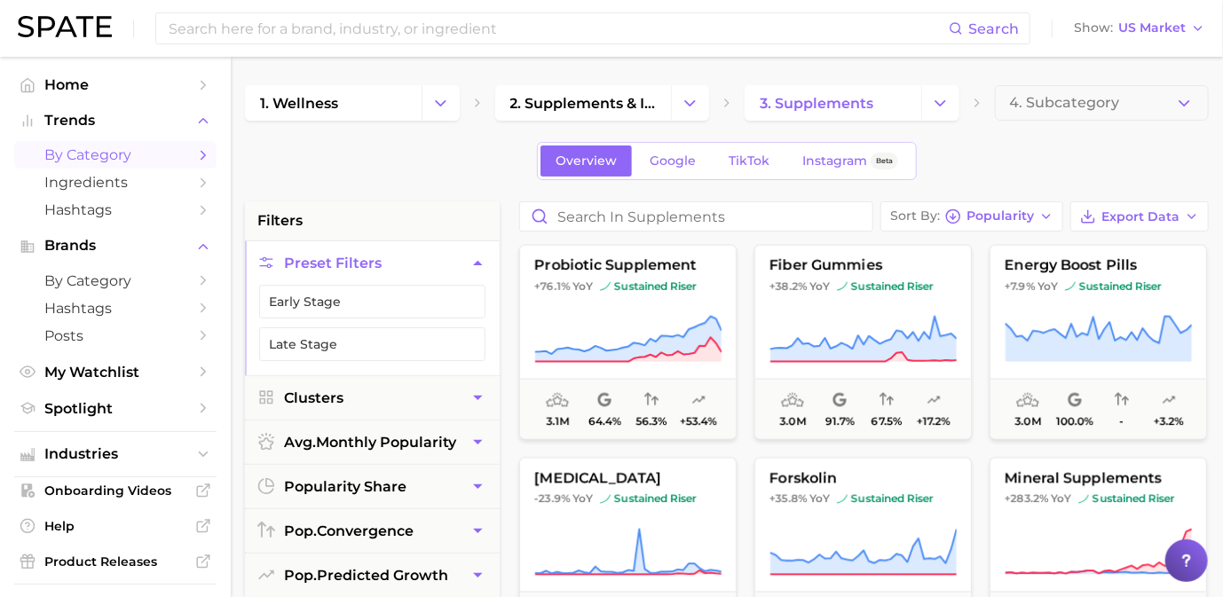
scroll to position [7545, 0]
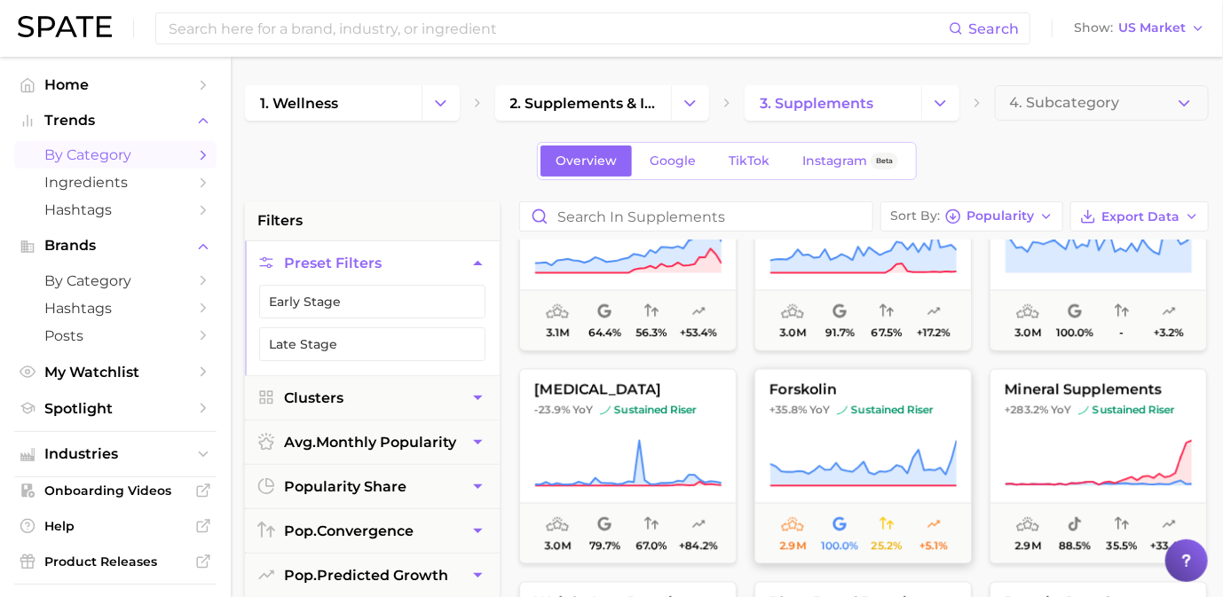
click at [808, 392] on span "forskolin" at bounding box center [863, 391] width 216 height 16
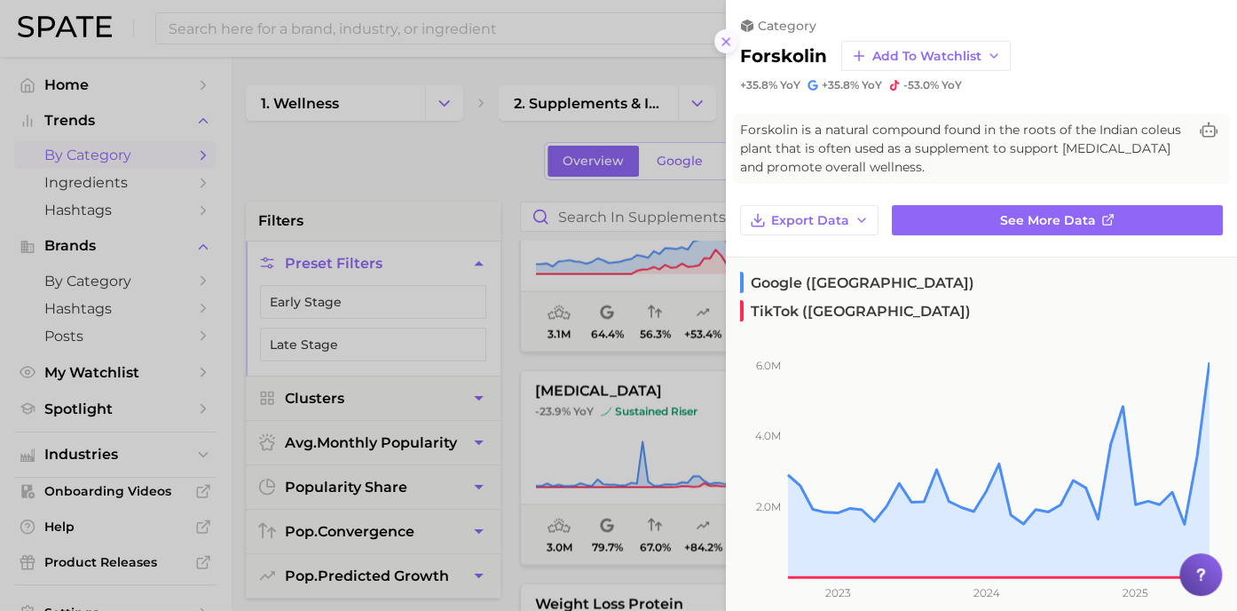
click at [730, 38] on icon at bounding box center [726, 42] width 14 height 14
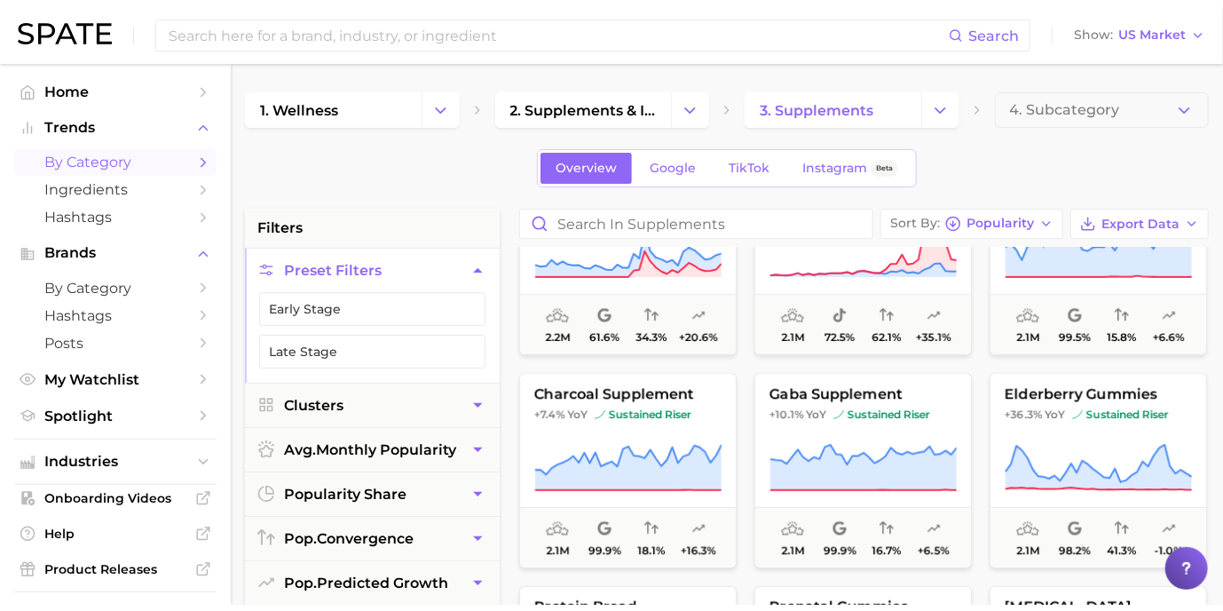
scroll to position [9497, 0]
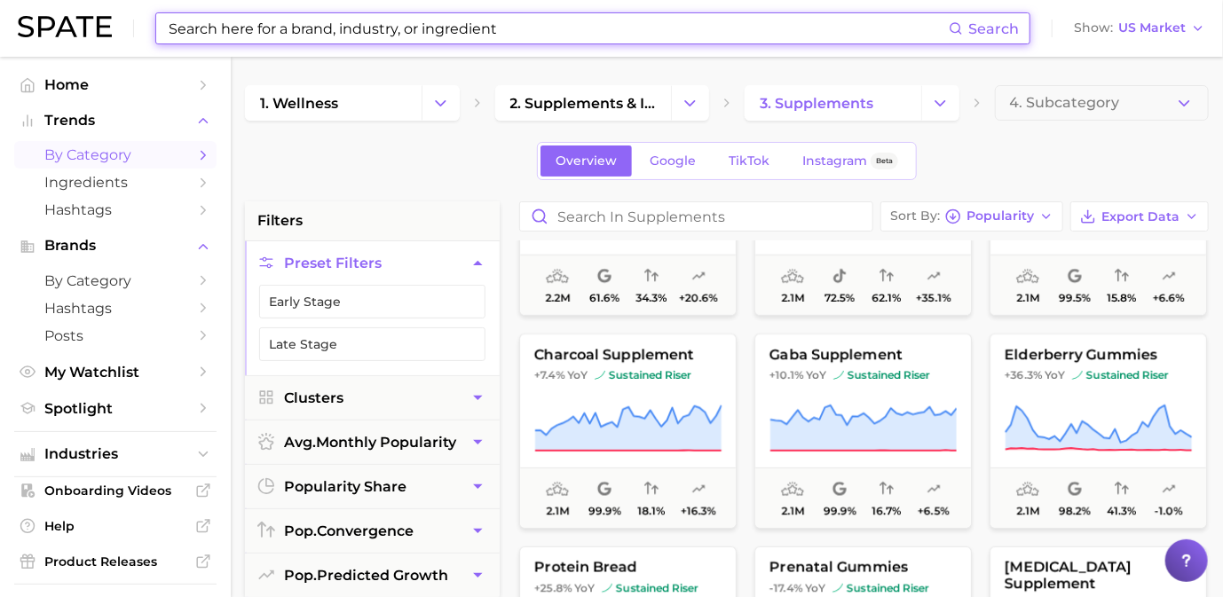
click at [527, 24] on input at bounding box center [558, 28] width 782 height 30
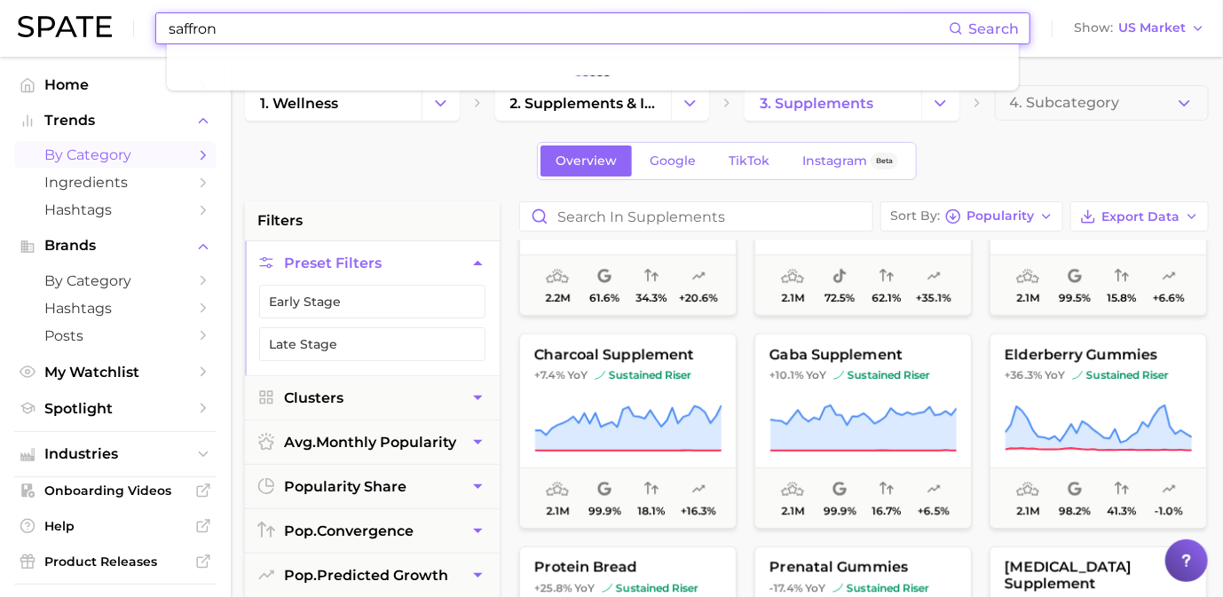
type input "saffron"
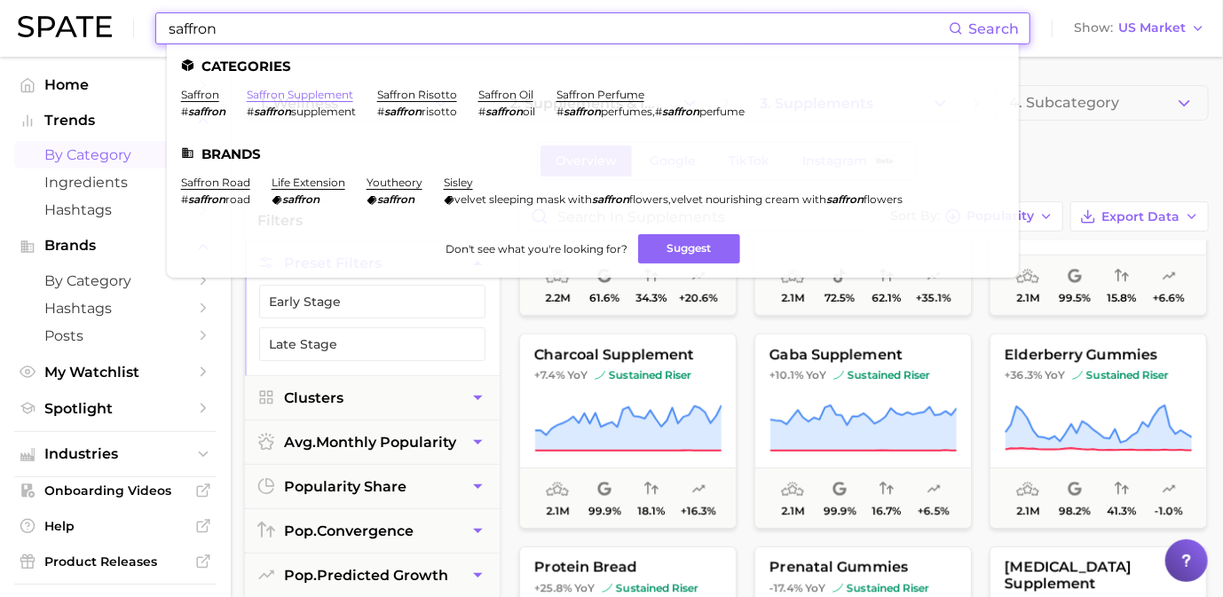
click at [289, 99] on link "saffron supplement" at bounding box center [300, 94] width 107 height 13
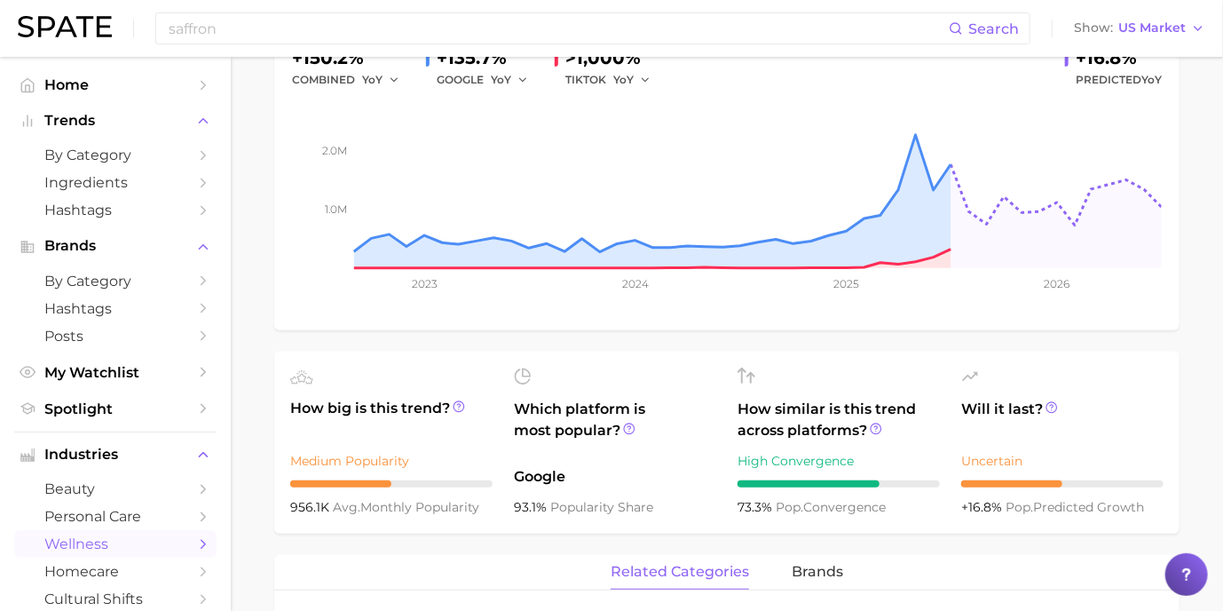
scroll to position [355, 0]
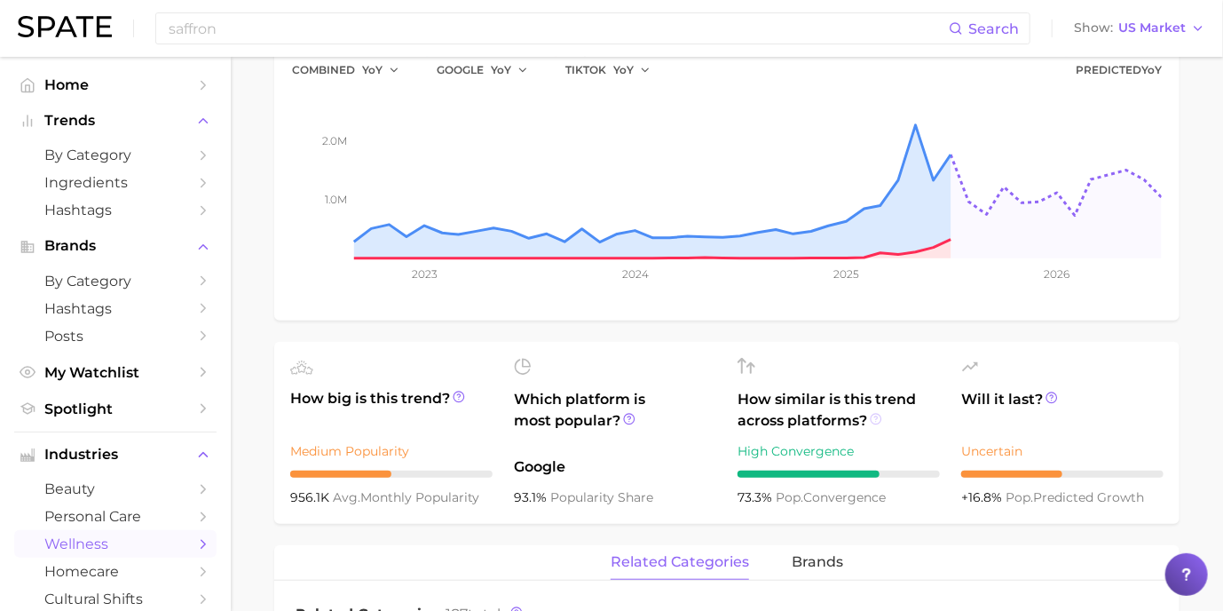
click at [877, 418] on icon at bounding box center [875, 418] width 3 height 4
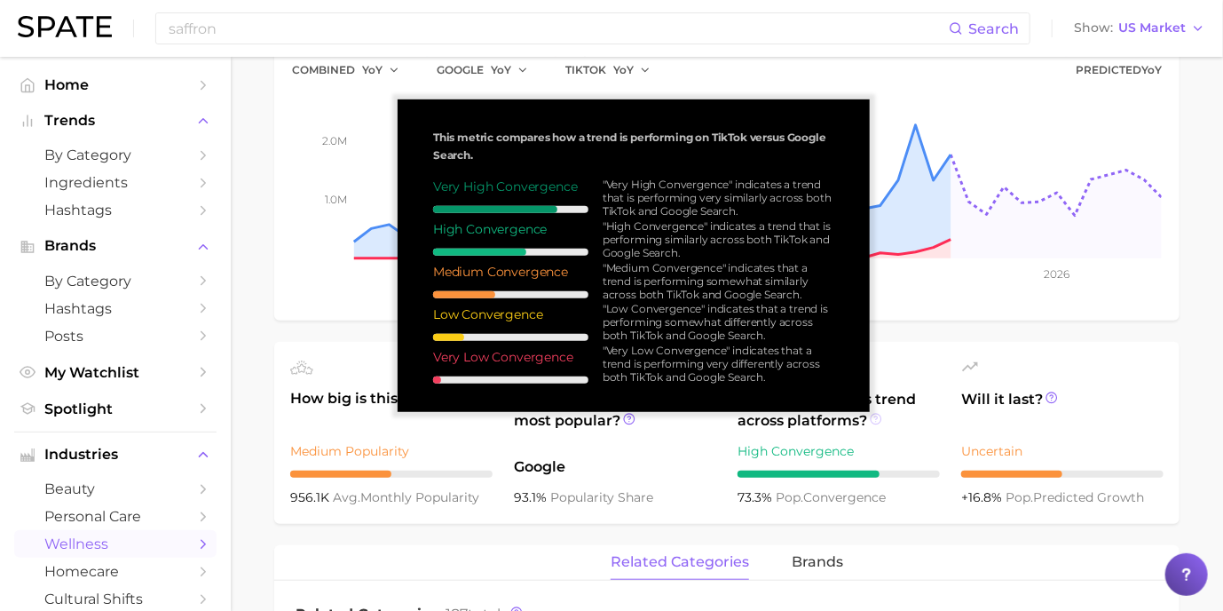
click at [877, 418] on icon at bounding box center [875, 418] width 3 height 4
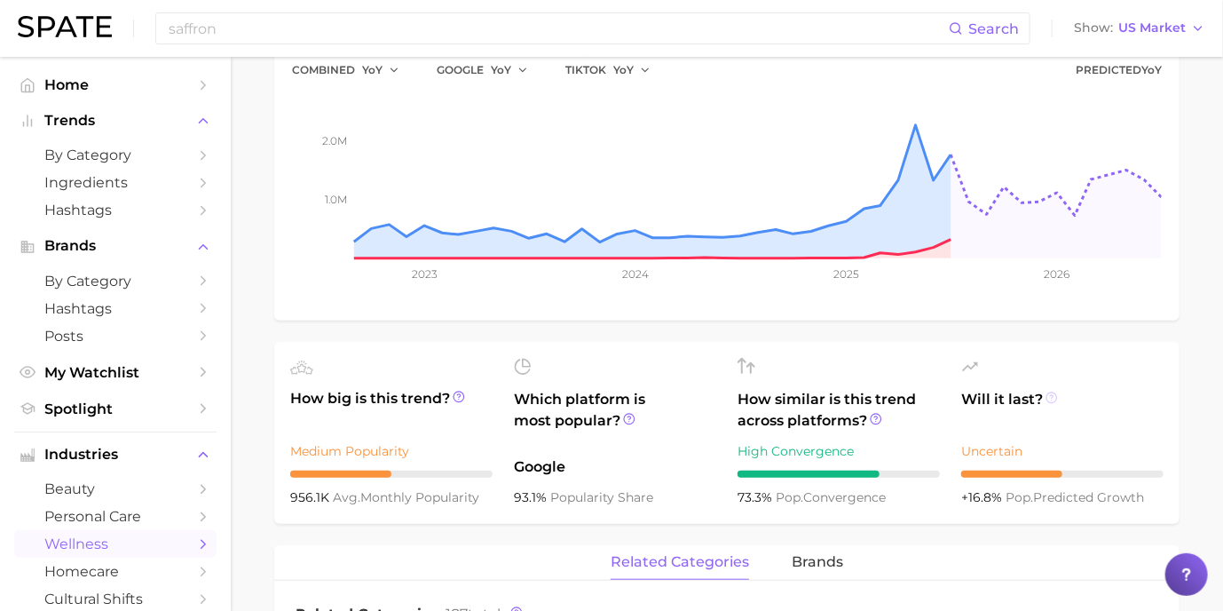
click at [1049, 393] on icon at bounding box center [1052, 397] width 12 height 12
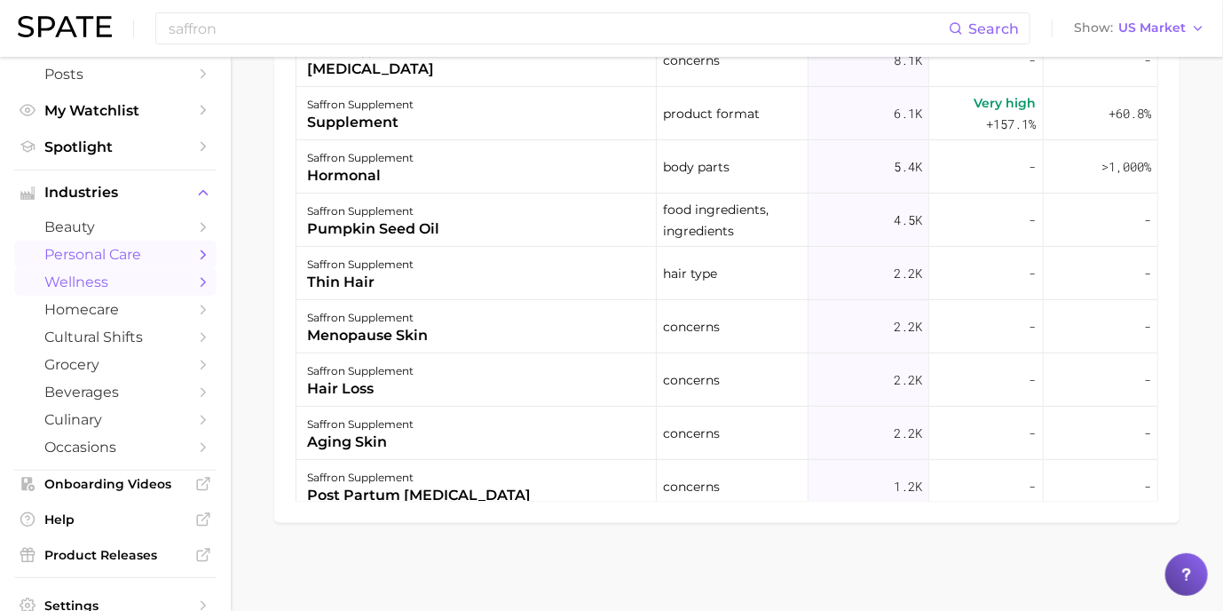
scroll to position [266, 0]
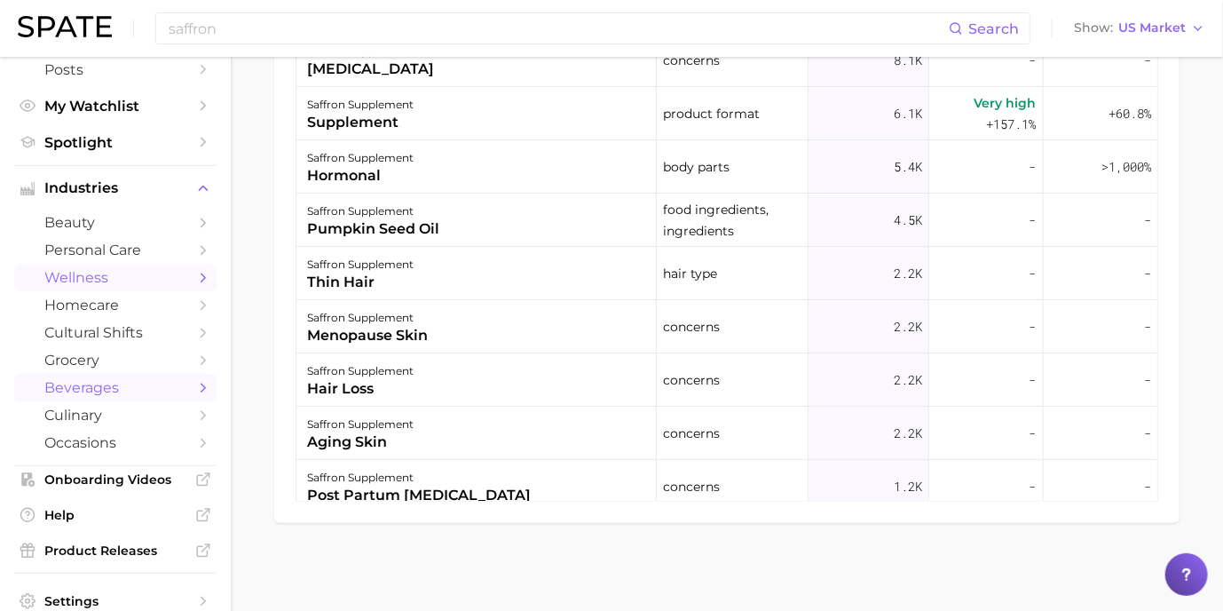
click at [104, 392] on span "beverages" at bounding box center [115, 387] width 142 height 17
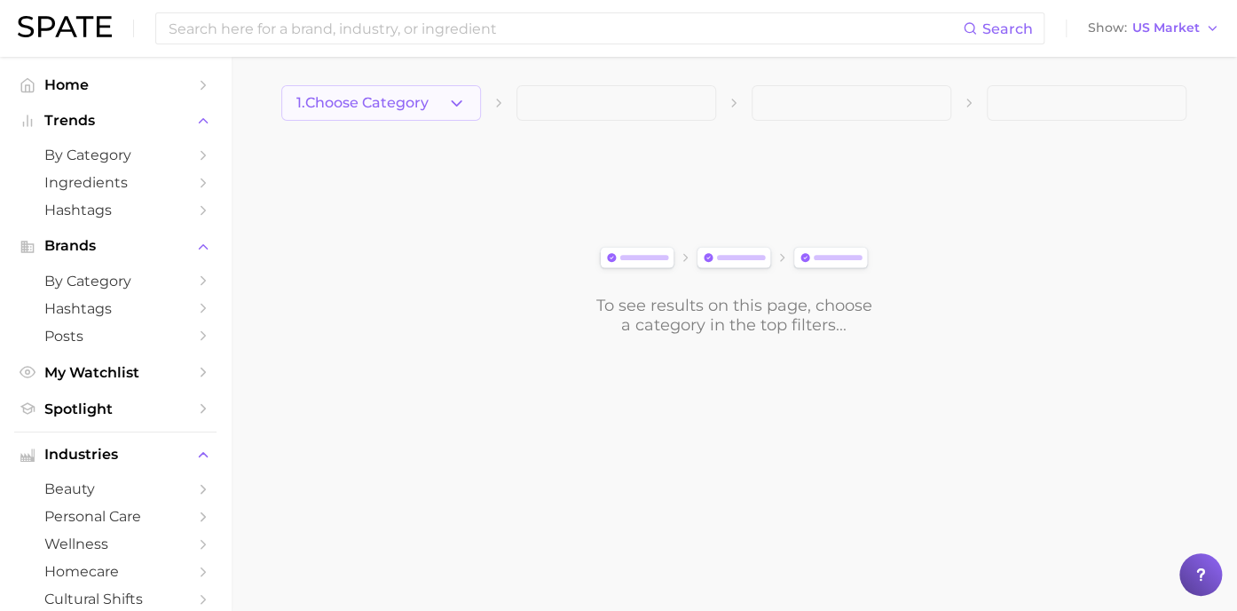
click at [407, 107] on span "1. Choose Category" at bounding box center [362, 103] width 132 height 16
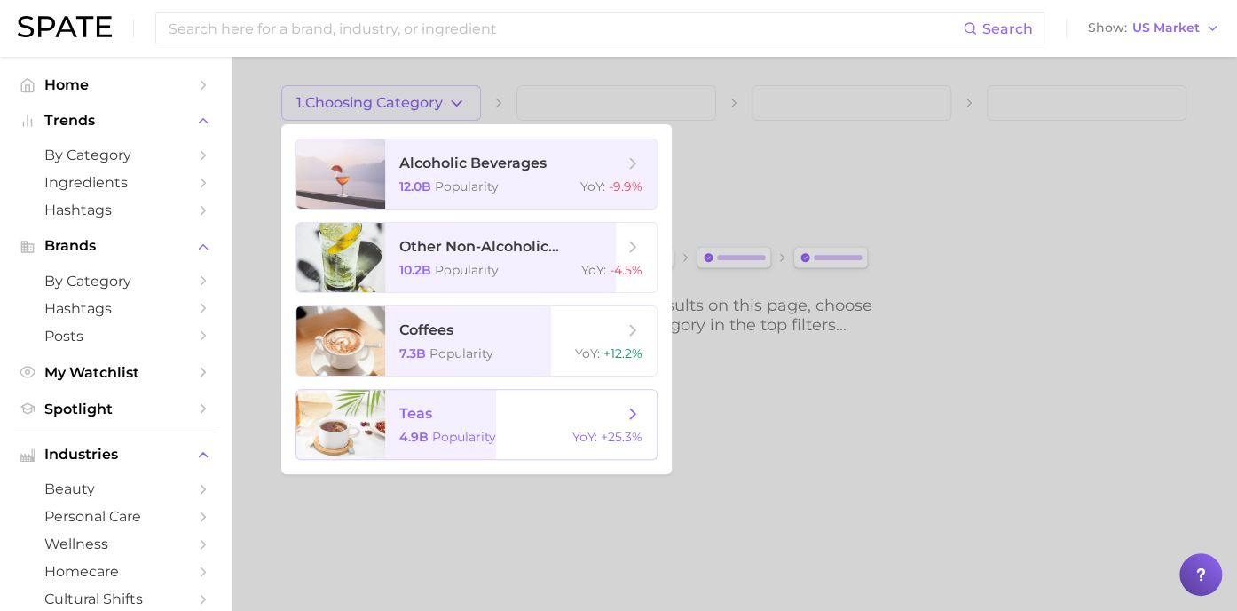
click at [422, 405] on span "teas" at bounding box center [415, 413] width 33 height 17
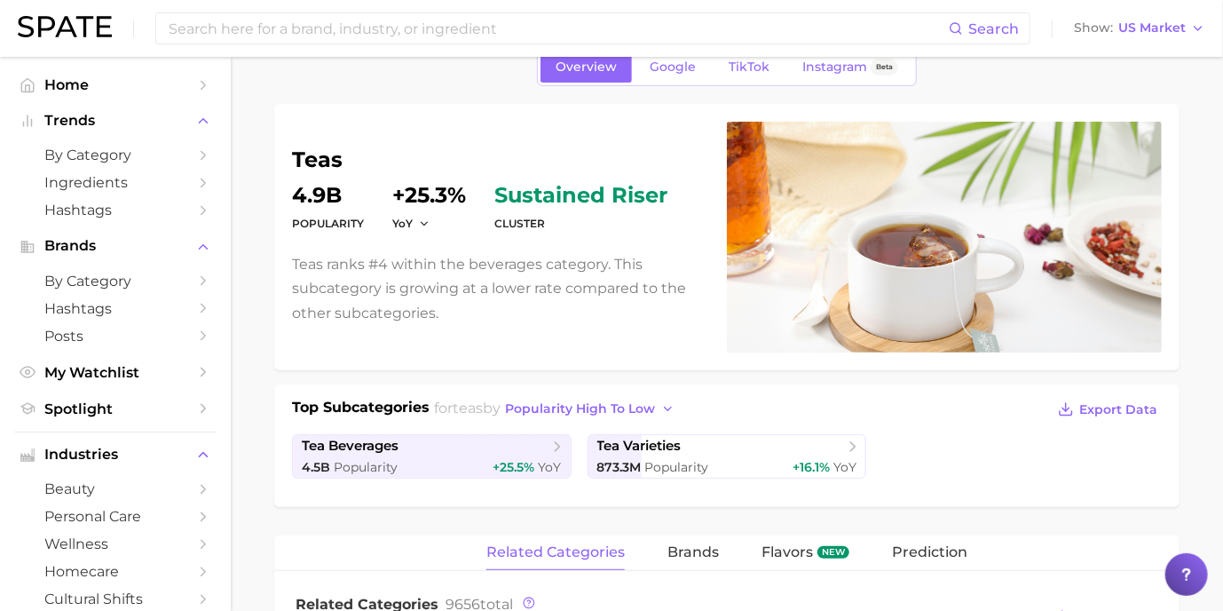
scroll to position [178, 0]
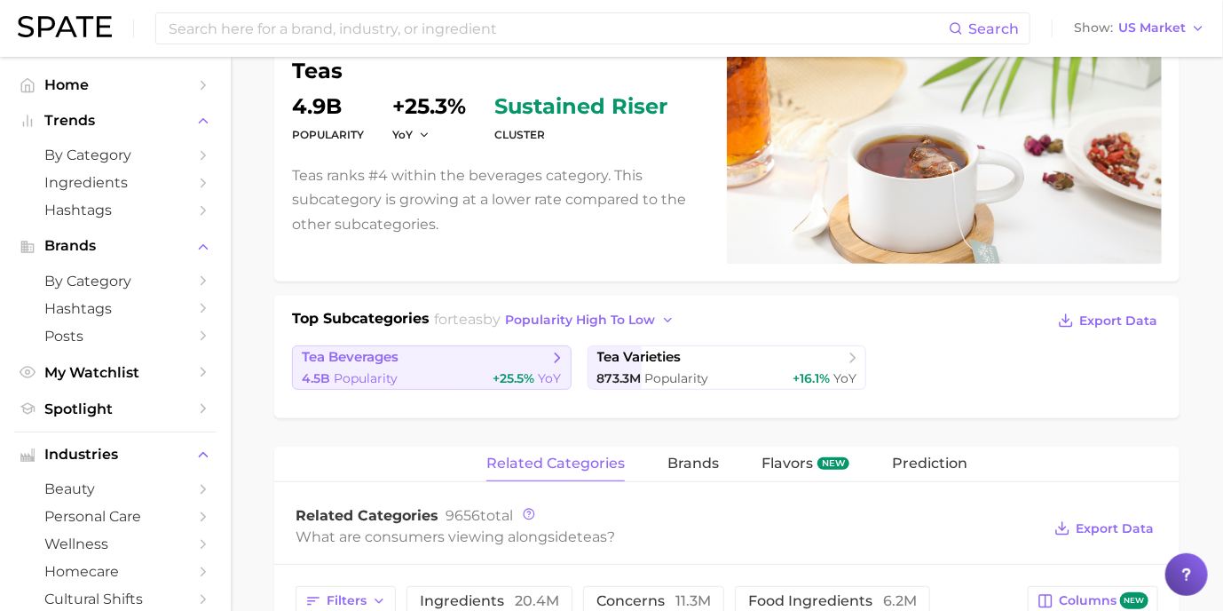
click at [397, 375] on span "Popularity" at bounding box center [366, 378] width 64 height 16
